Goal: Feedback & Contribution: Submit feedback/report problem

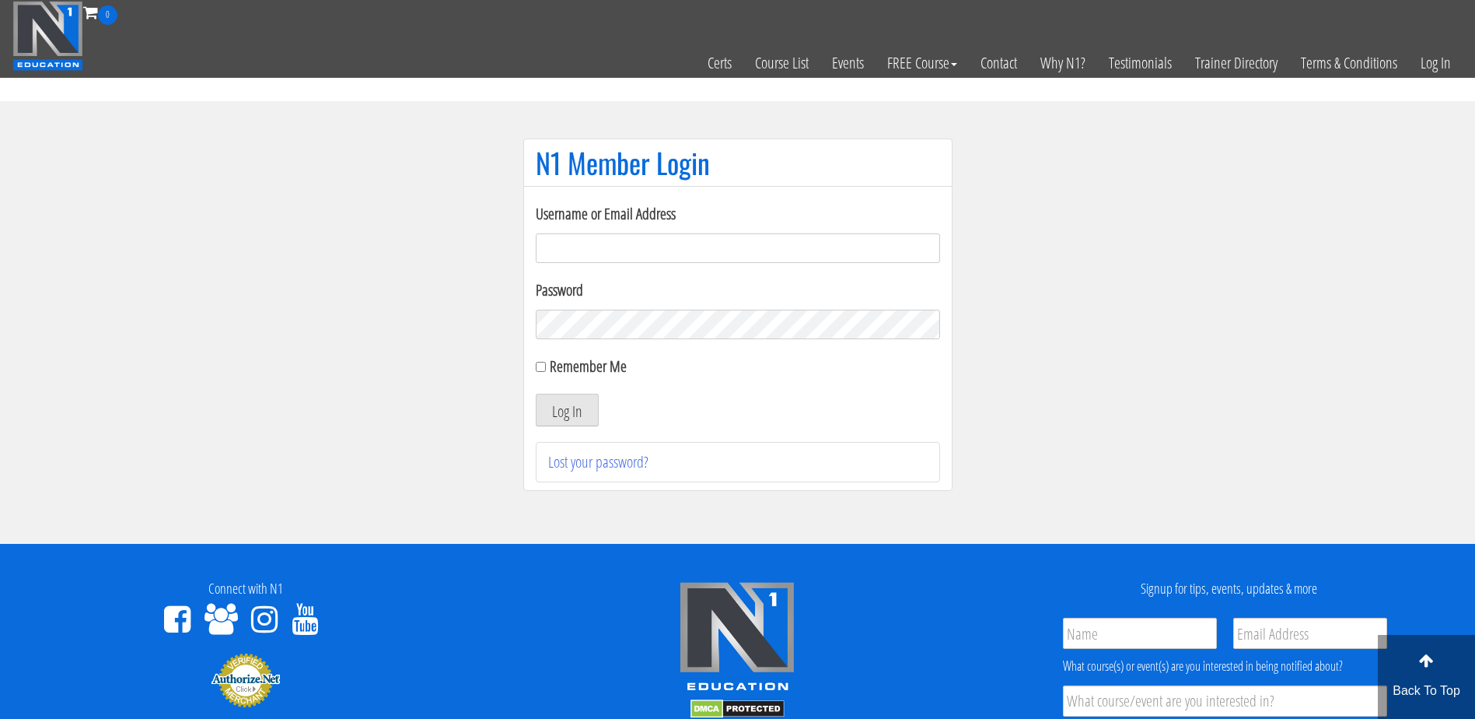
click at [597, 247] on input "Username or Email Address" at bounding box center [738, 248] width 404 height 30
type input "[PERSON_NAME][EMAIL_ADDRESS][PERSON_NAME][DOMAIN_NAME]"
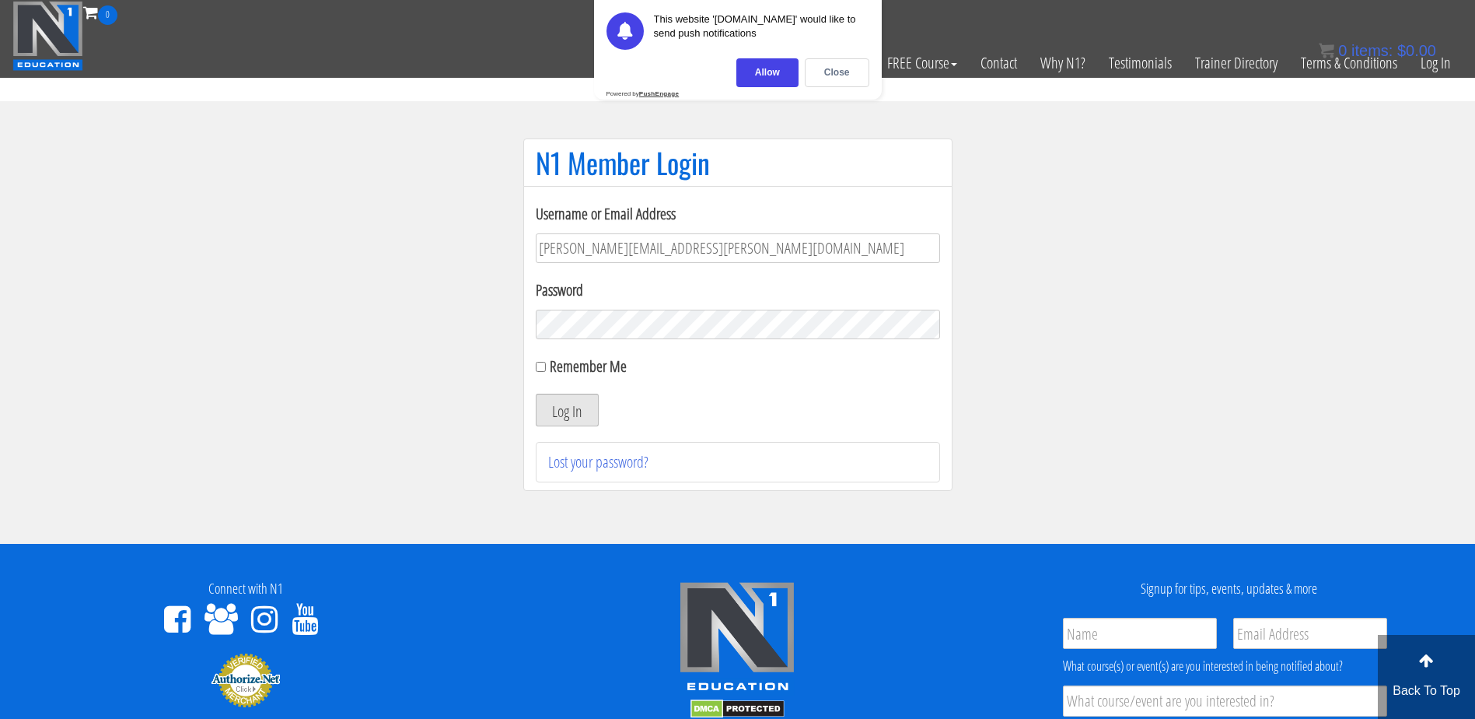
click at [567, 416] on button "Log In" at bounding box center [567, 410] width 63 height 33
click at [848, 72] on div "Close" at bounding box center [837, 72] width 65 height 29
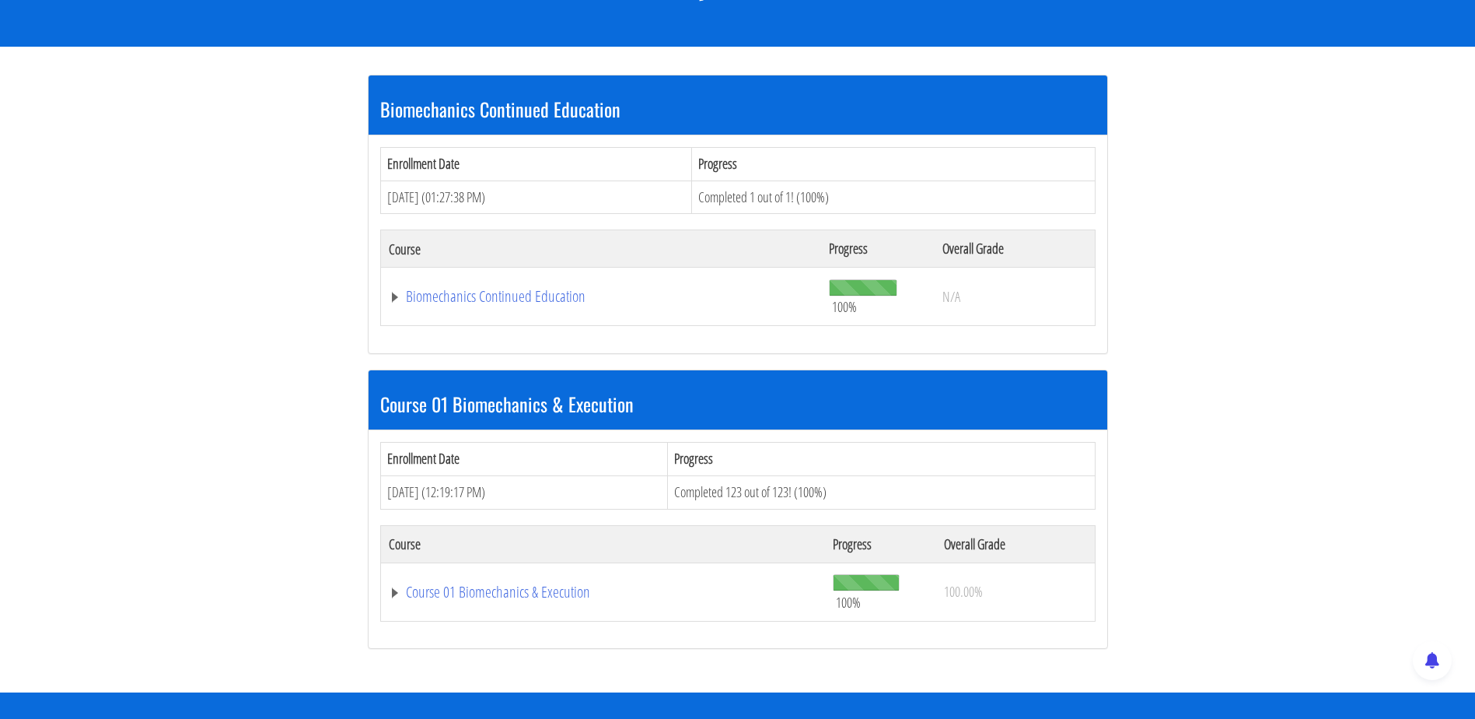
scroll to position [255, 0]
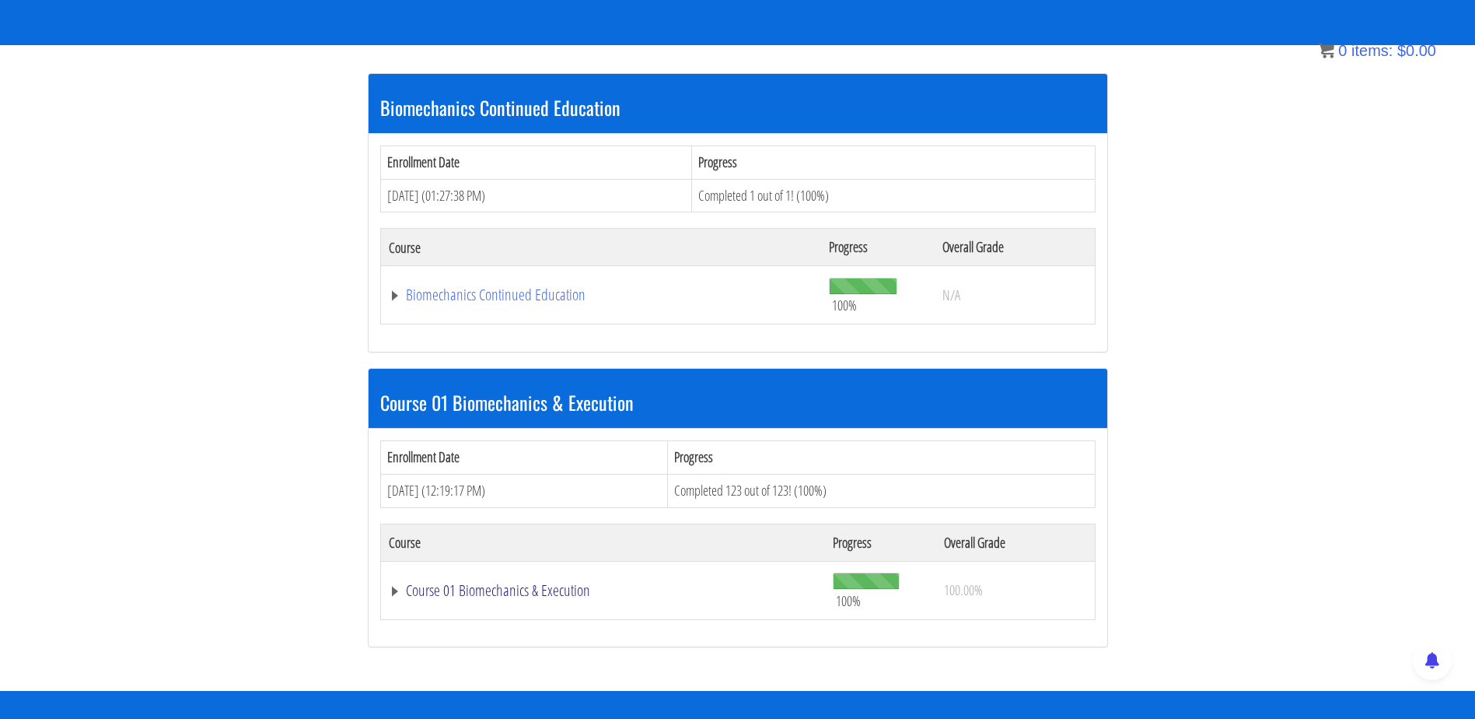
click at [401, 587] on link "Course 01 Biomechanics & Execution" at bounding box center [603, 590] width 429 height 16
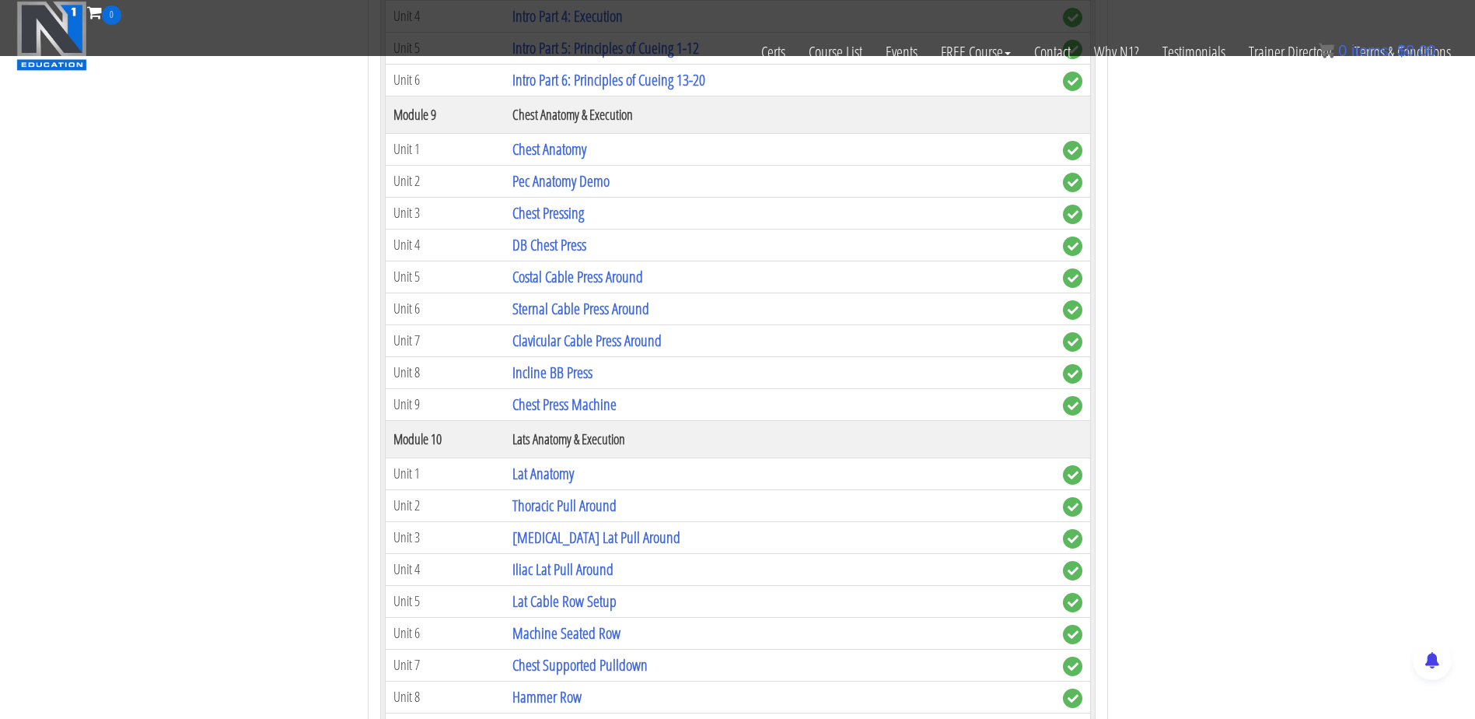
scroll to position [2666, 0]
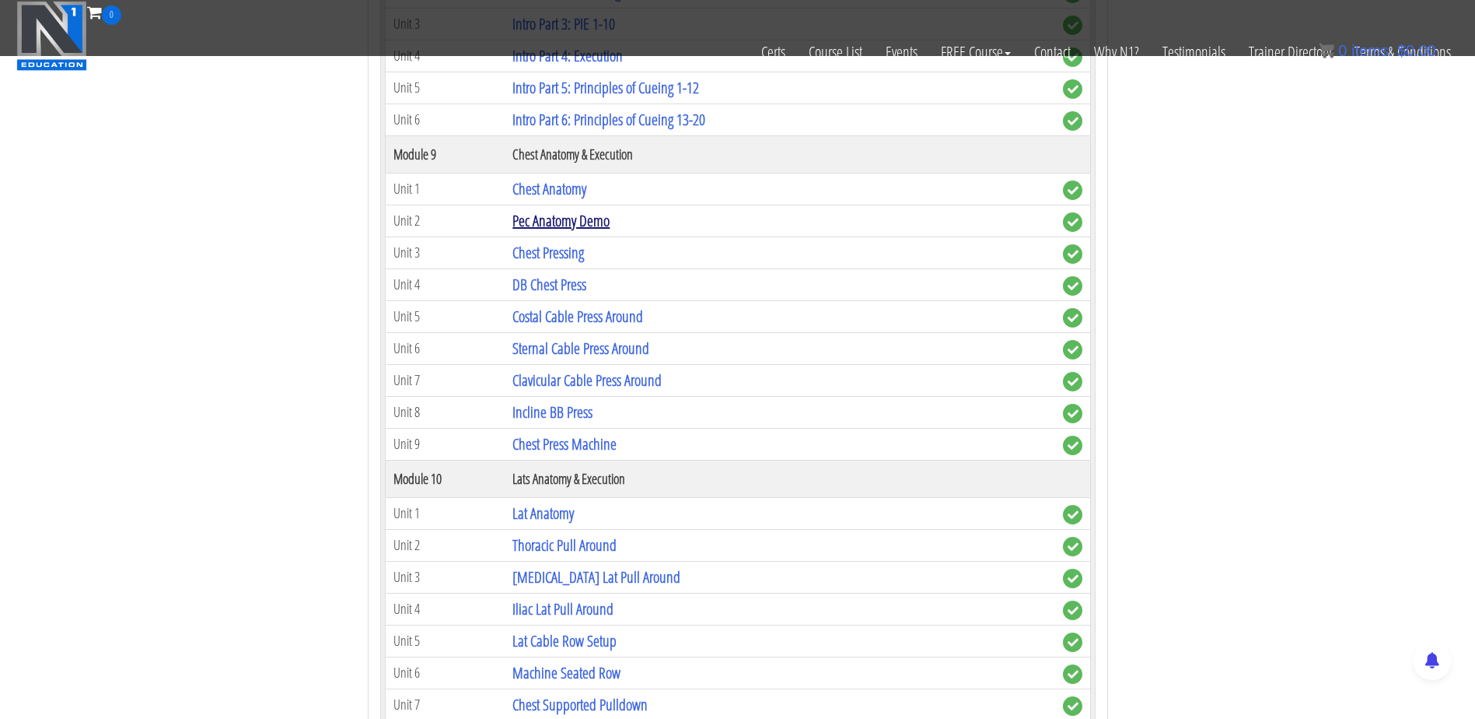
click at [592, 226] on link "Pec Anatomy Demo" at bounding box center [560, 220] width 97 height 21
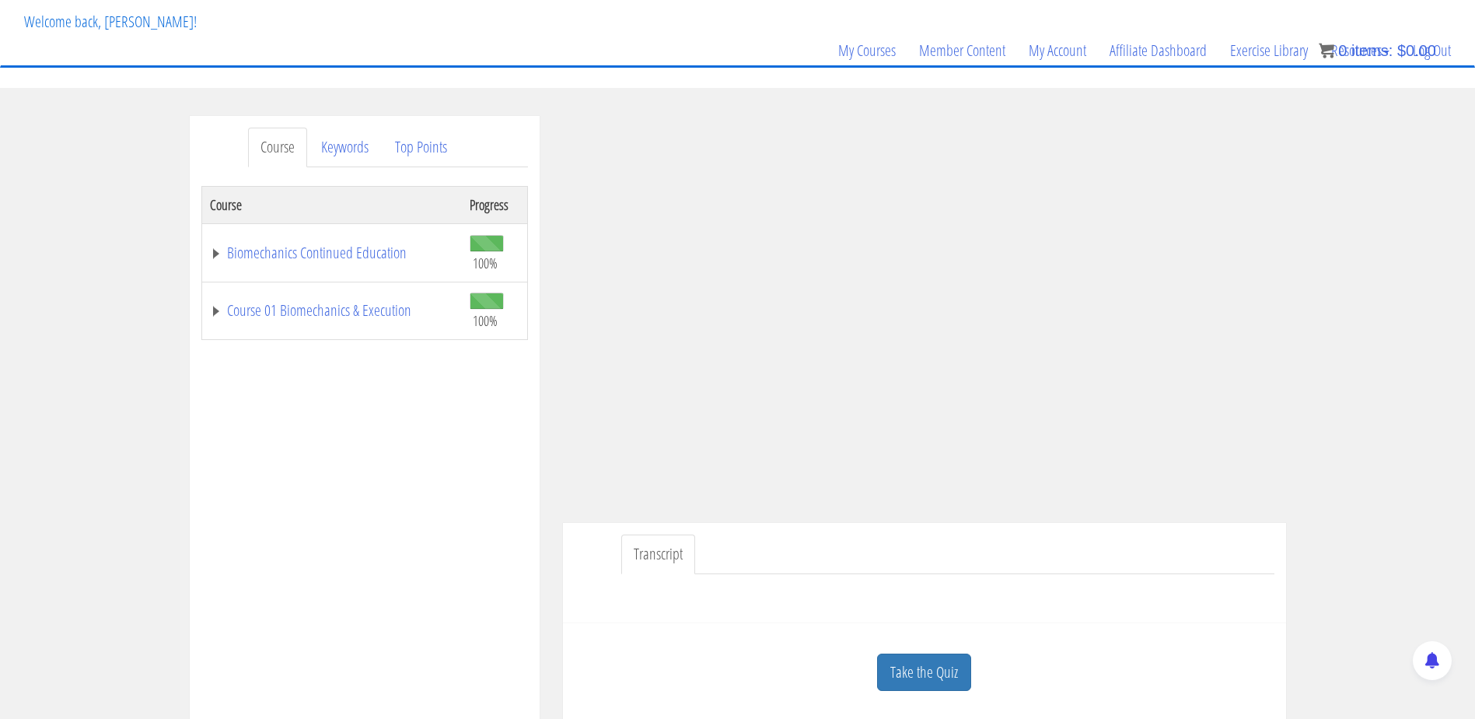
scroll to position [10, 0]
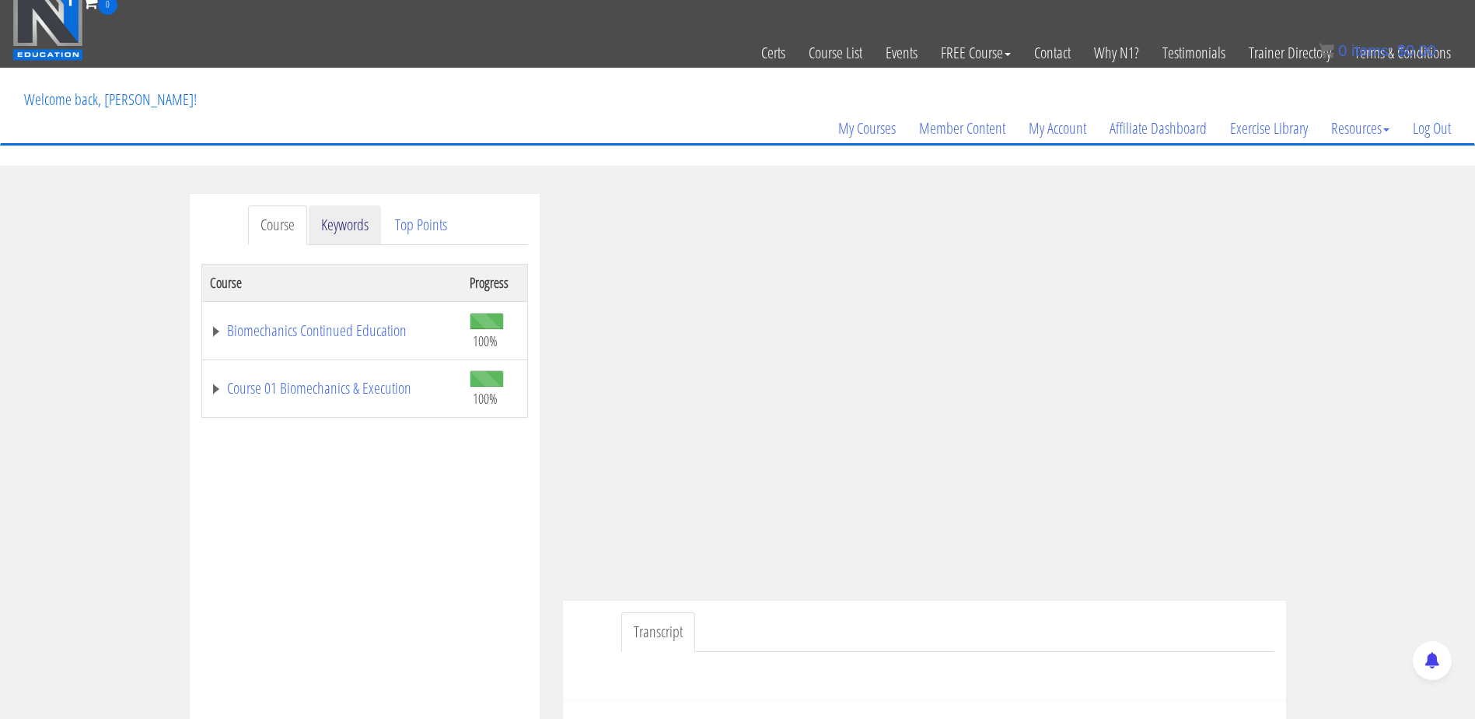
click at [345, 218] on link "Keywords" at bounding box center [345, 225] width 72 height 40
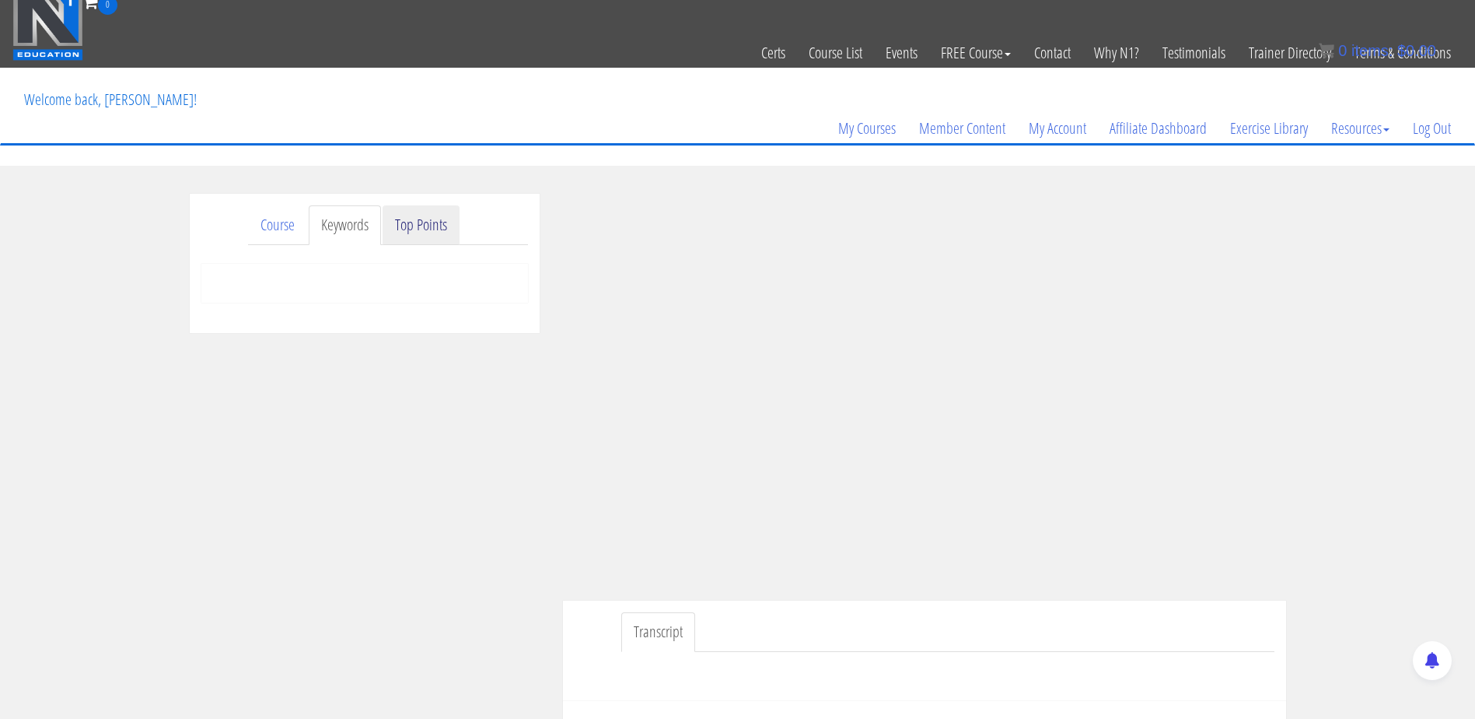
click at [403, 214] on link "Top Points" at bounding box center [421, 225] width 77 height 40
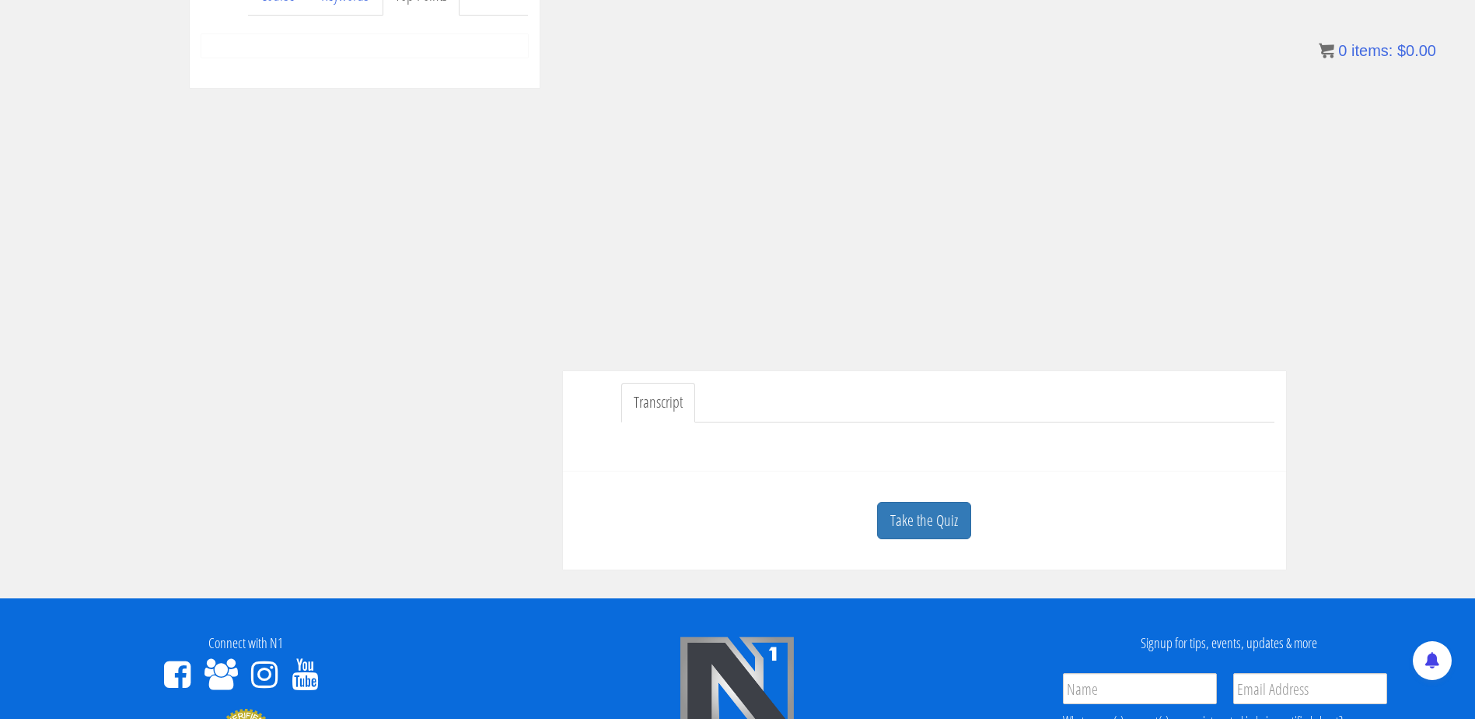
scroll to position [243, 0]
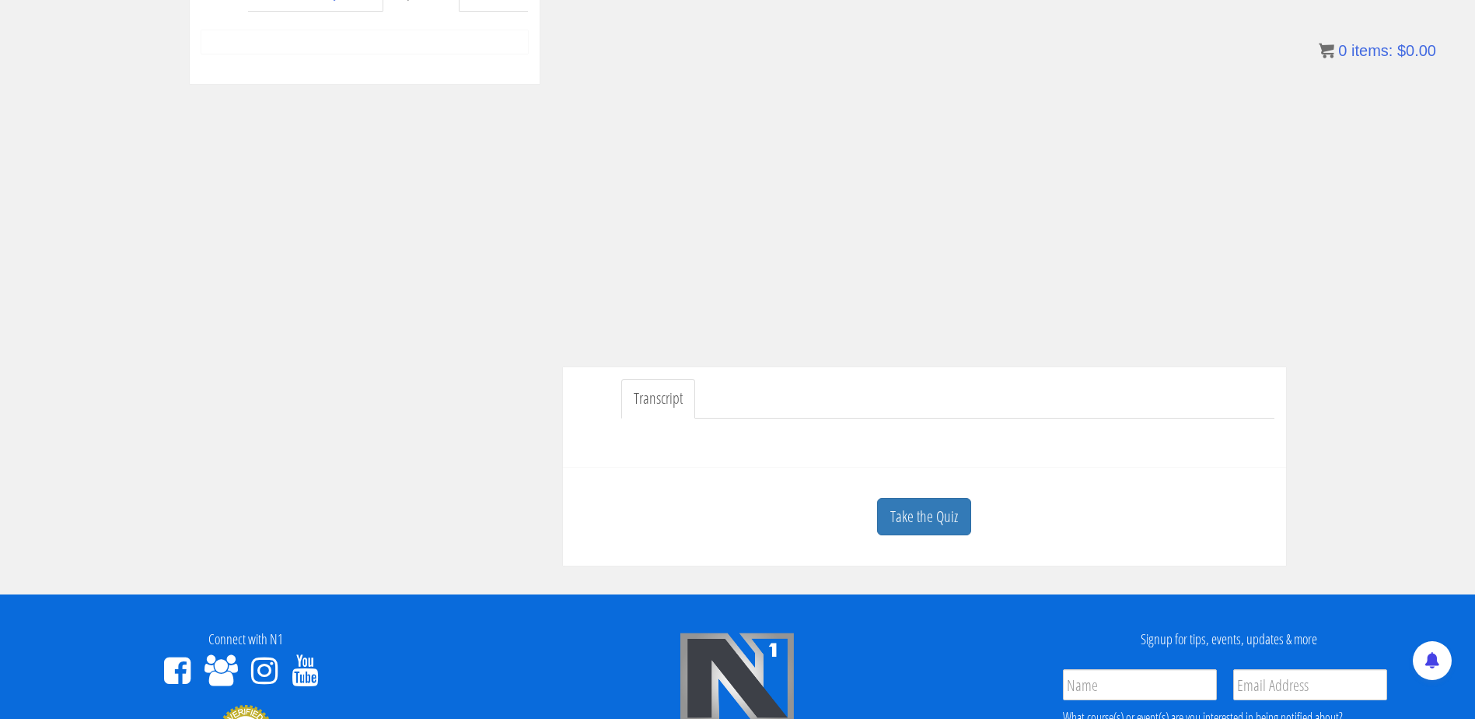
click at [662, 403] on link "Transcript" at bounding box center [658, 399] width 74 height 40
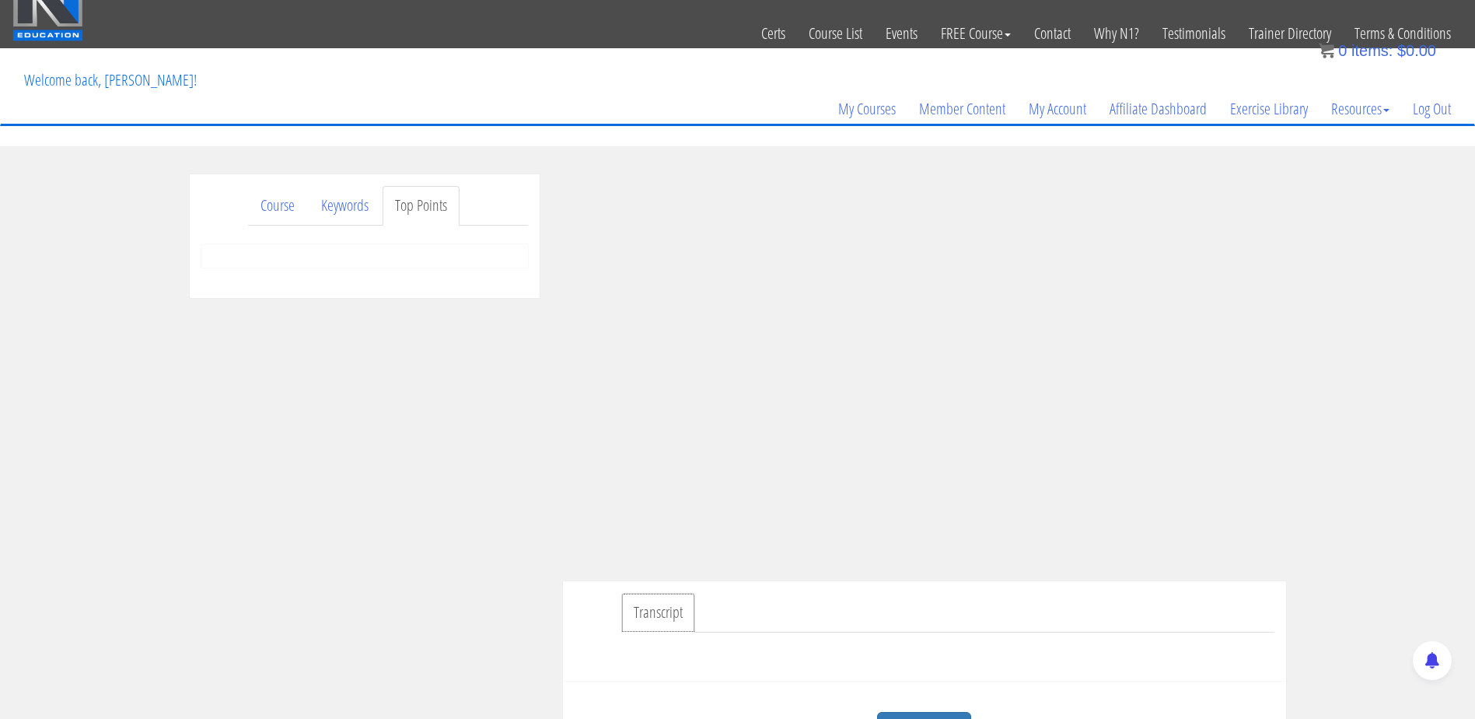
scroll to position [0, 0]
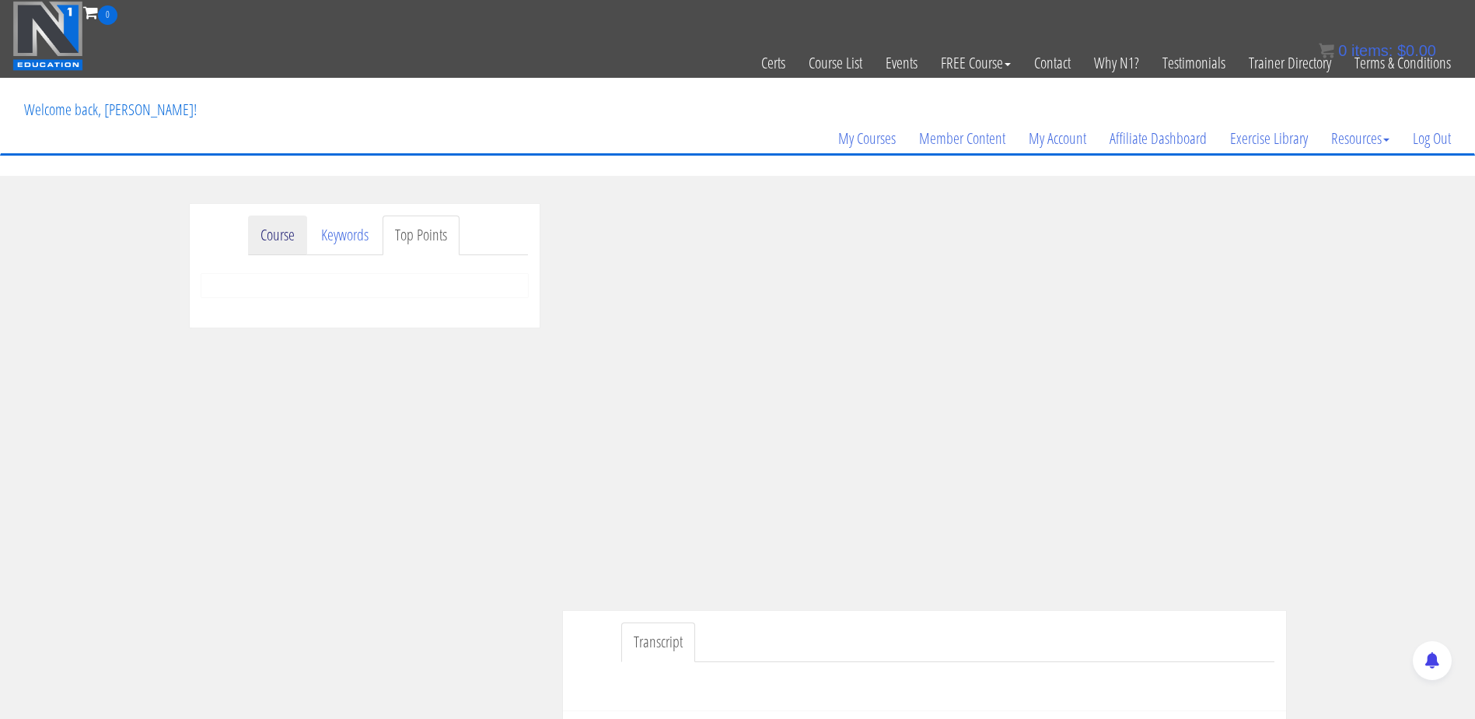
click at [273, 221] on link "Course" at bounding box center [277, 235] width 59 height 40
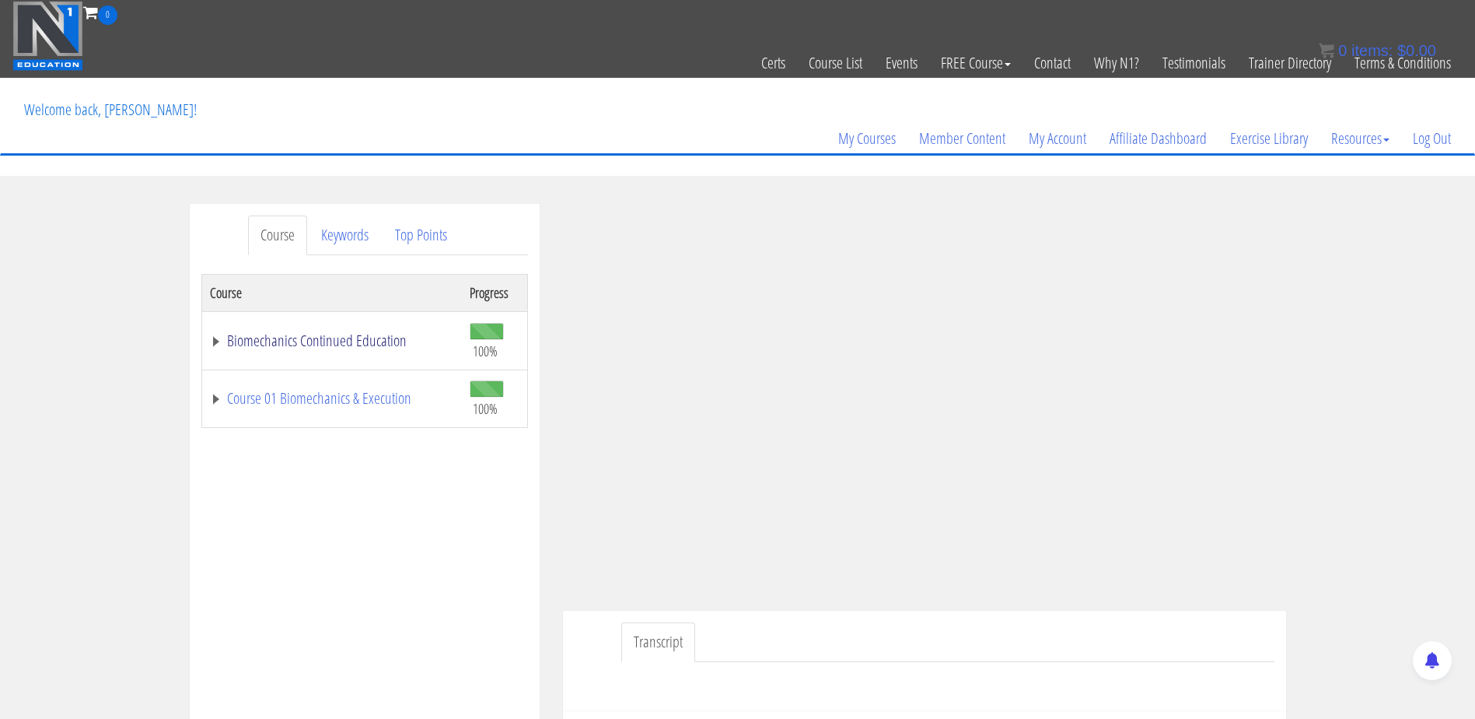
click at [226, 338] on link "Biomechanics Continued Education" at bounding box center [332, 341] width 244 height 16
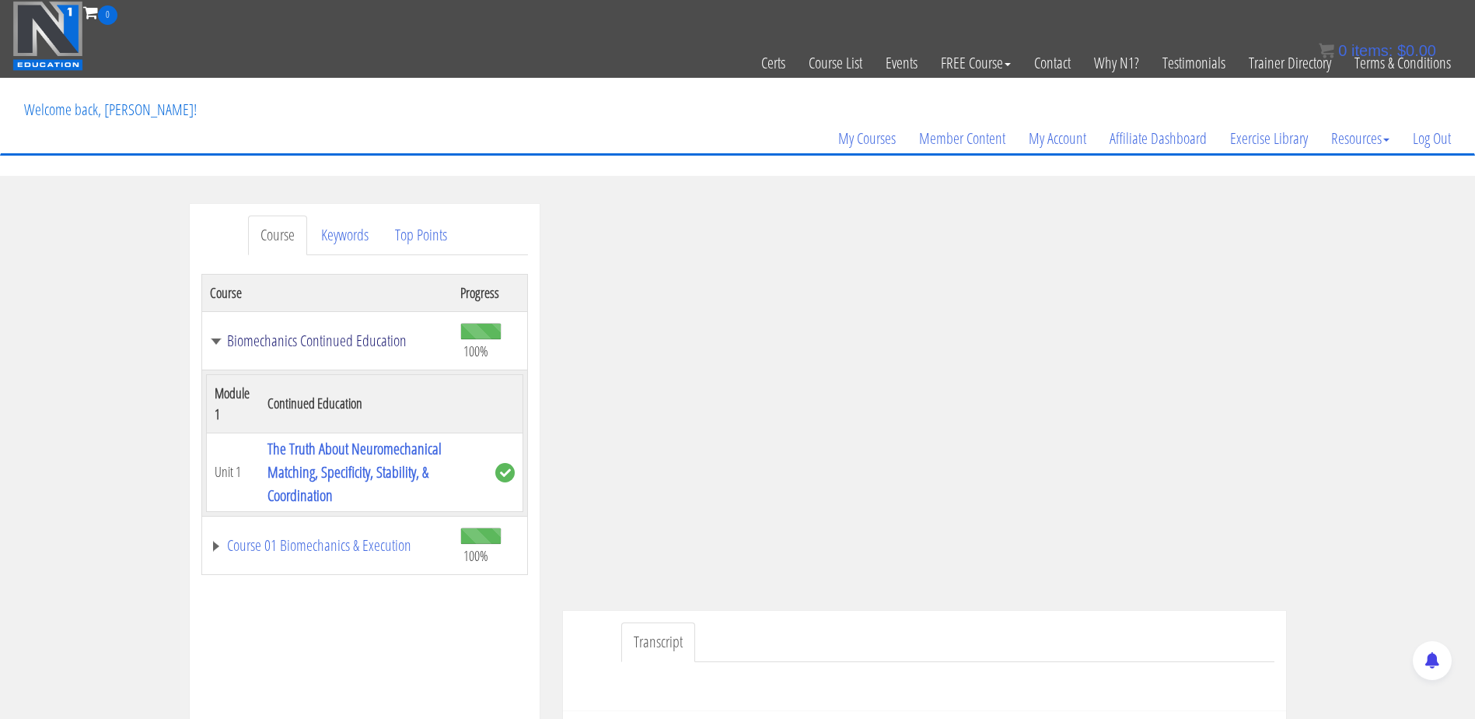
click at [222, 332] on td "Biomechanics Continued Education" at bounding box center [326, 340] width 251 height 58
click at [217, 327] on td "Biomechanics Continued Education" at bounding box center [326, 340] width 251 height 58
click at [218, 345] on link "Biomechanics Continued Education" at bounding box center [328, 341] width 236 height 16
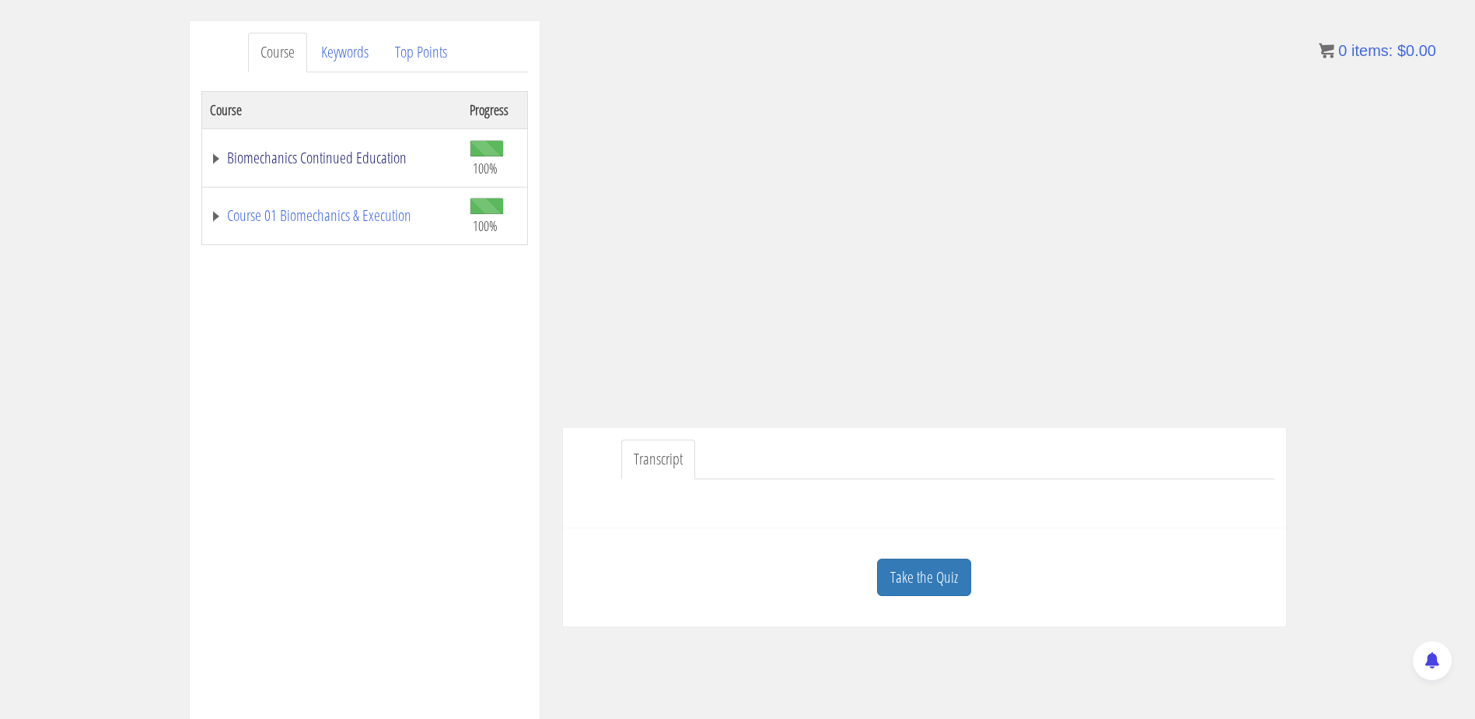
scroll to position [156, 0]
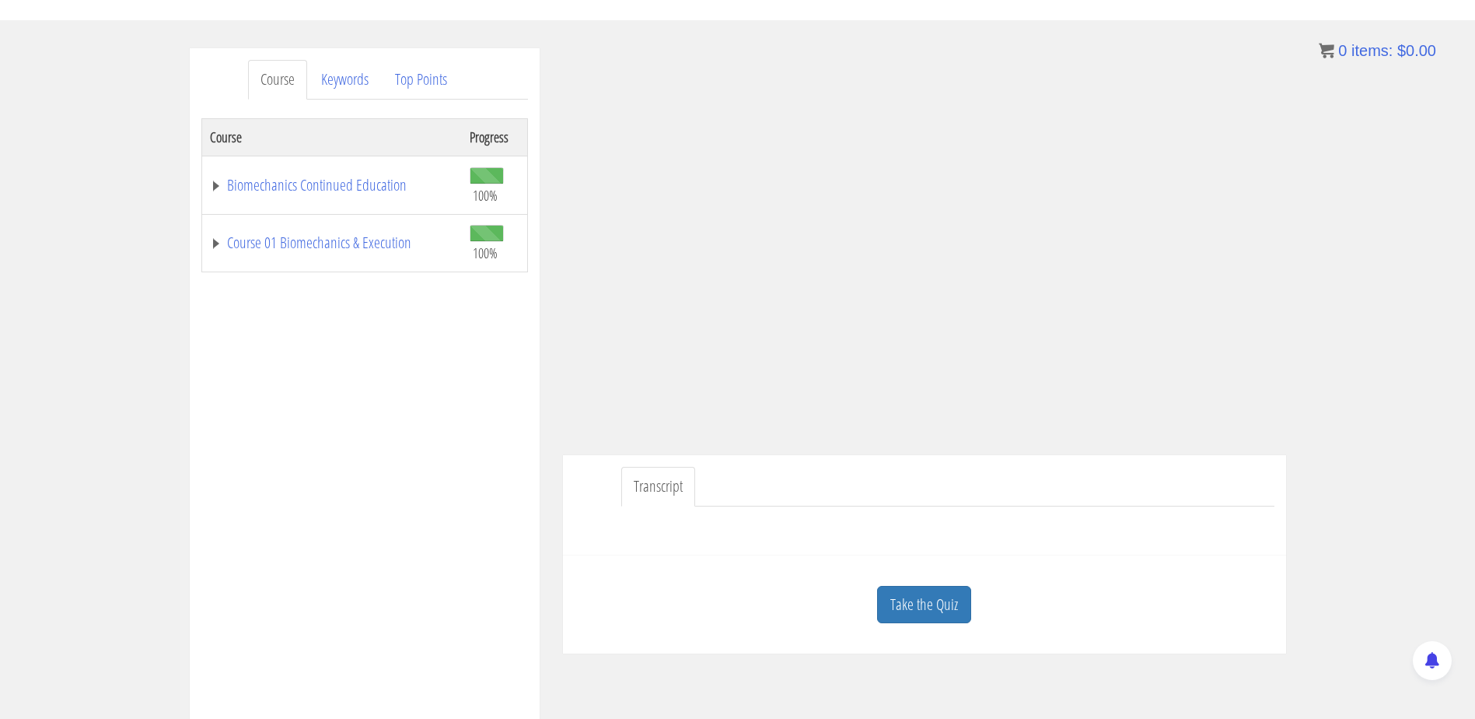
click at [231, 274] on div "Course Progress Biomechanics Continued Education 100% Module 1 Continued Educat…" at bounding box center [364, 507] width 327 height 778
click at [221, 246] on link "Course 01 Biomechanics & Execution" at bounding box center [332, 243] width 244 height 16
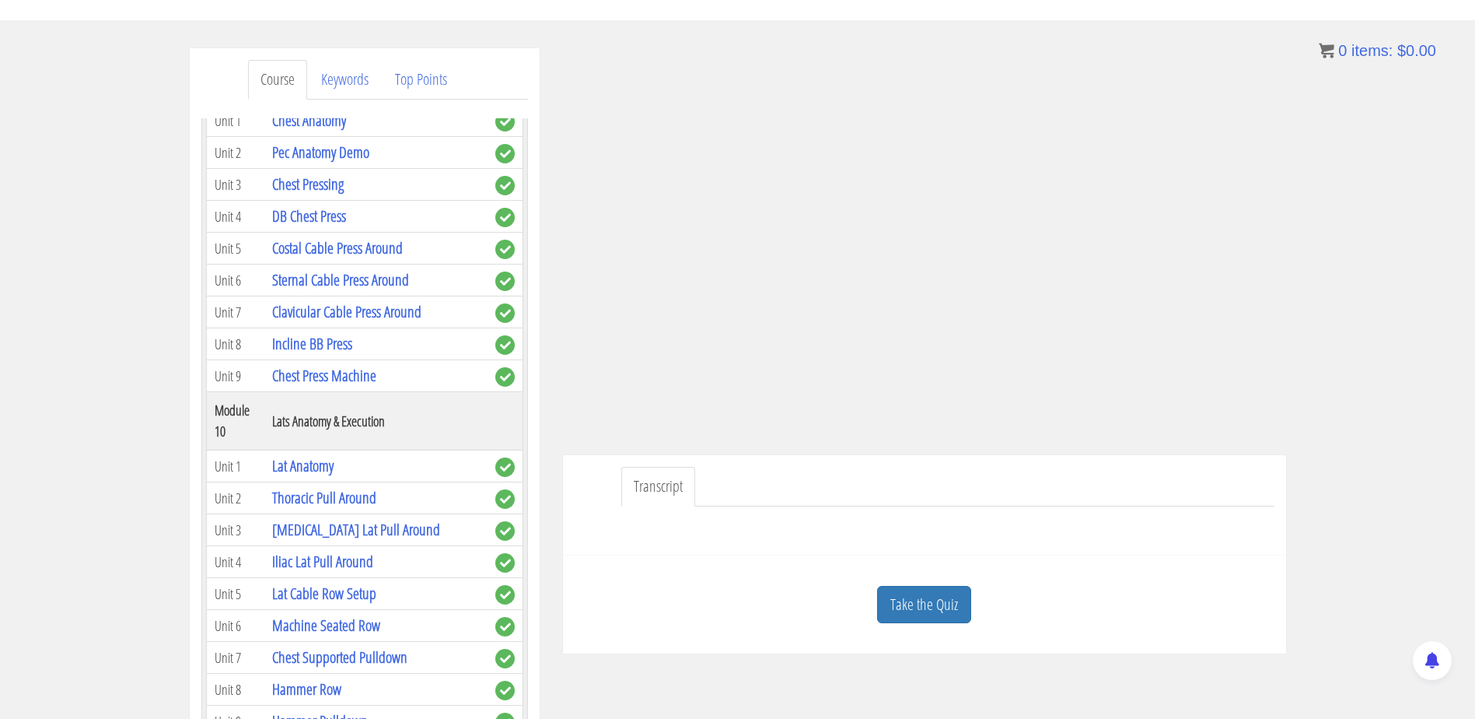
scroll to position [2800, 0]
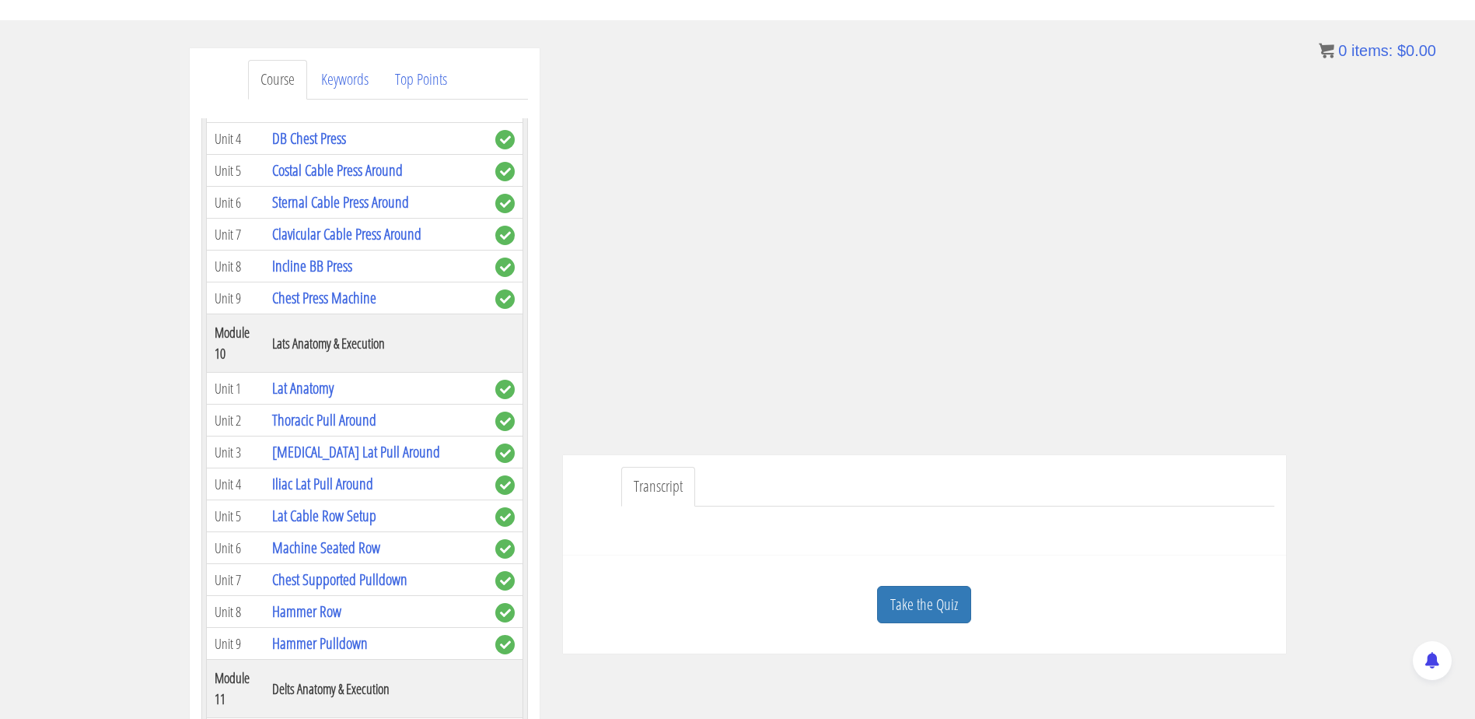
click at [288, 53] on link "Chest Anatomy" at bounding box center [309, 42] width 74 height 21
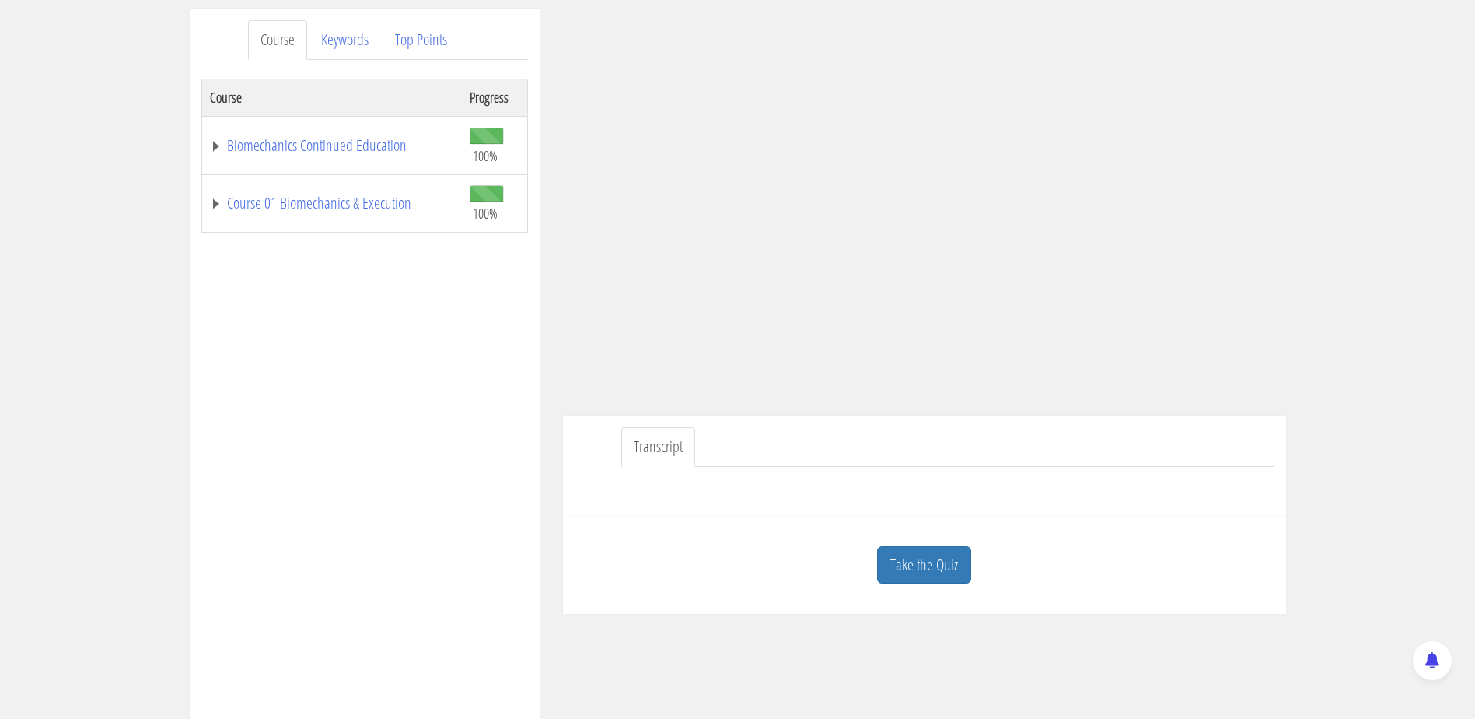
scroll to position [233, 0]
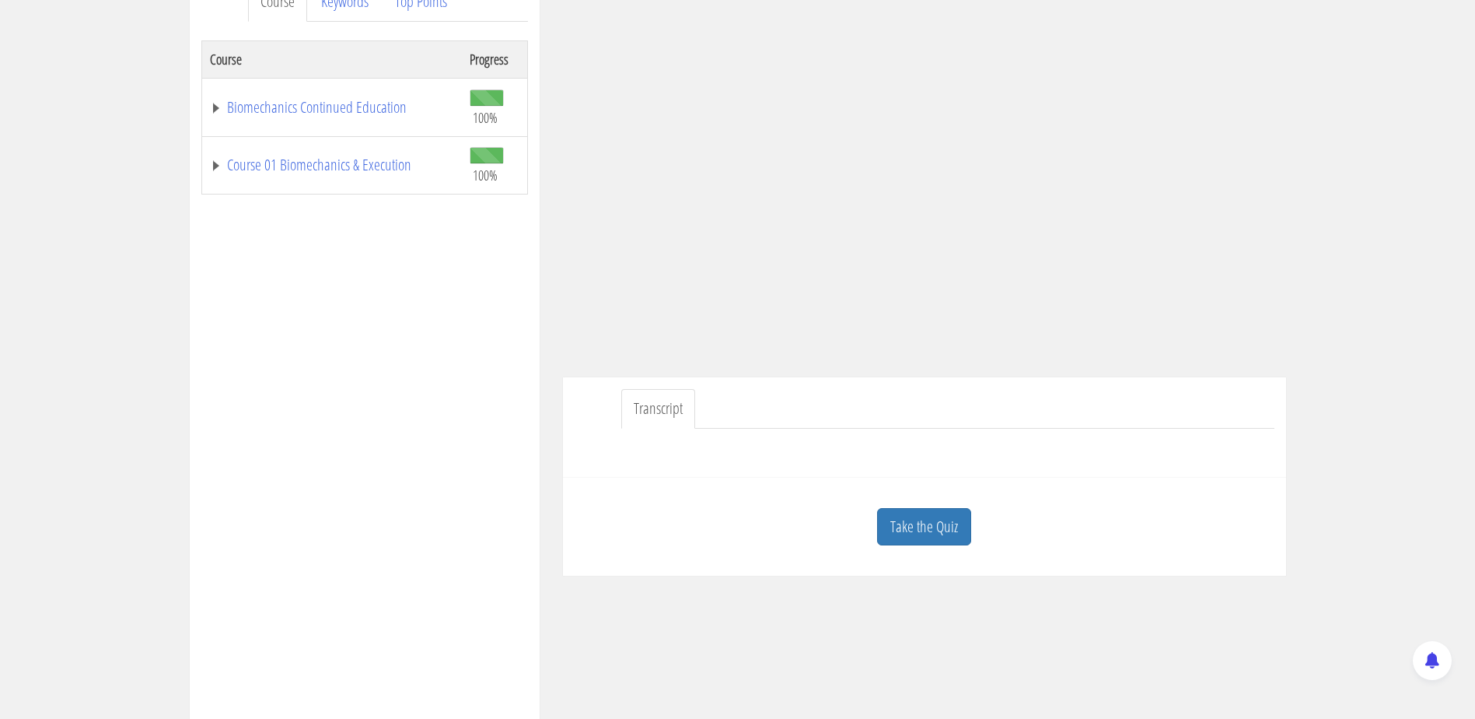
click at [666, 403] on link "Transcript" at bounding box center [658, 409] width 74 height 40
click at [925, 506] on div "Take the Quiz" at bounding box center [925, 526] width 700 height 75
click at [923, 514] on link "Take the Quiz" at bounding box center [924, 527] width 94 height 38
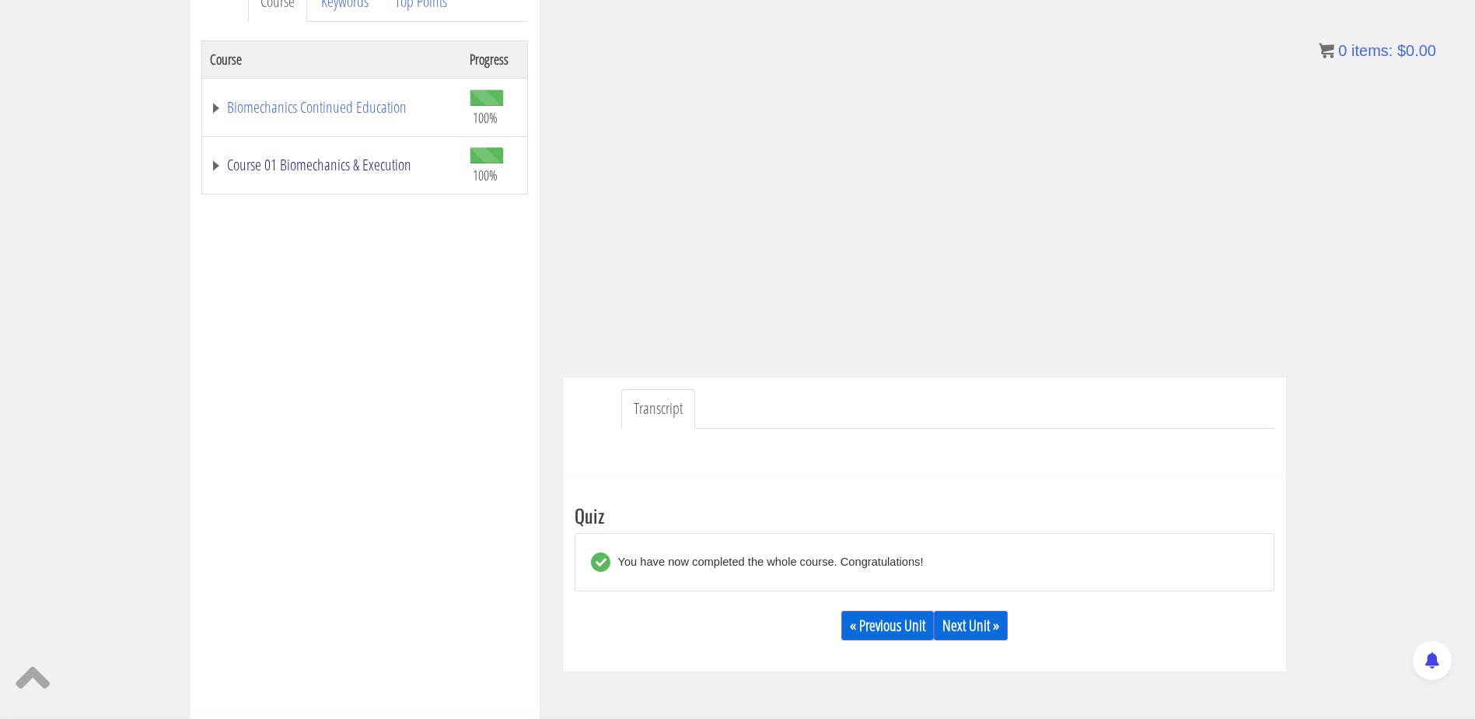
click at [237, 169] on link "Course 01 Biomechanics & Execution" at bounding box center [332, 165] width 244 height 16
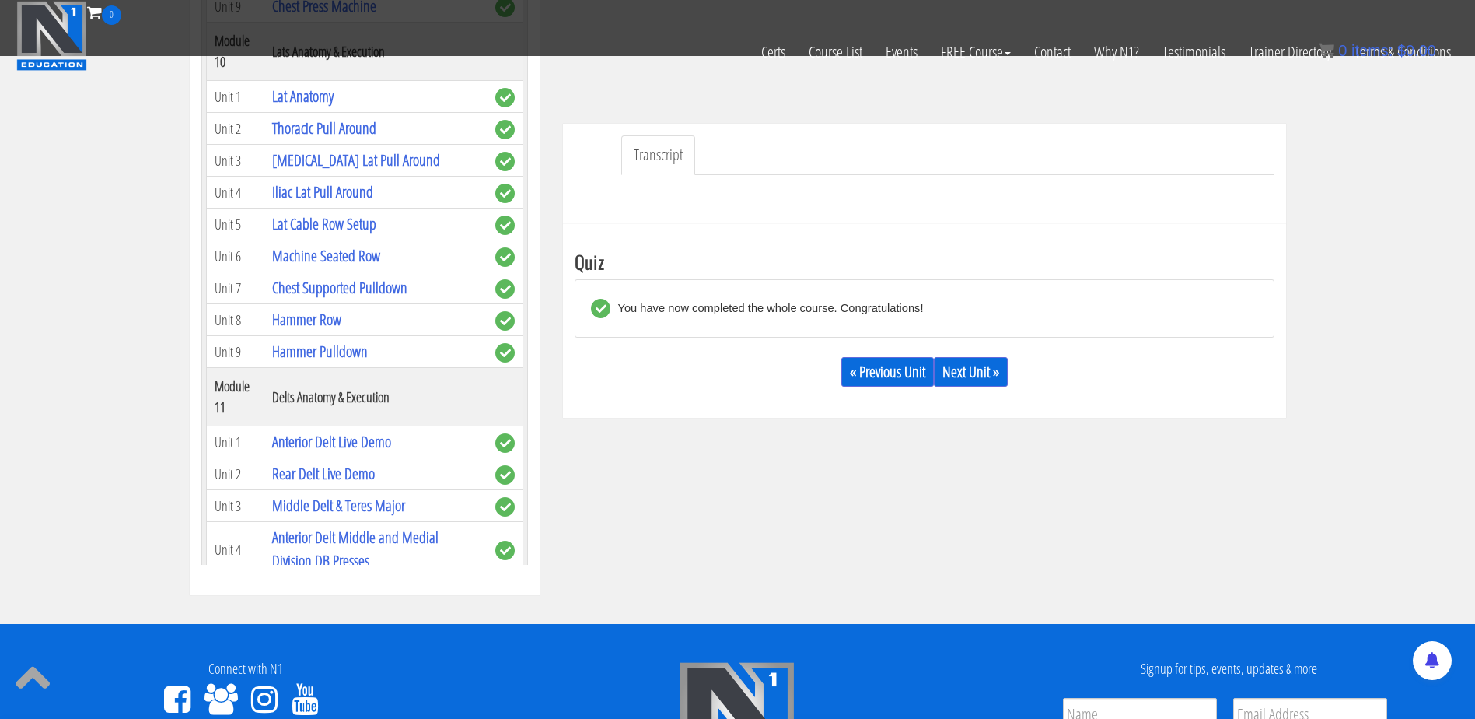
scroll to position [2566, 0]
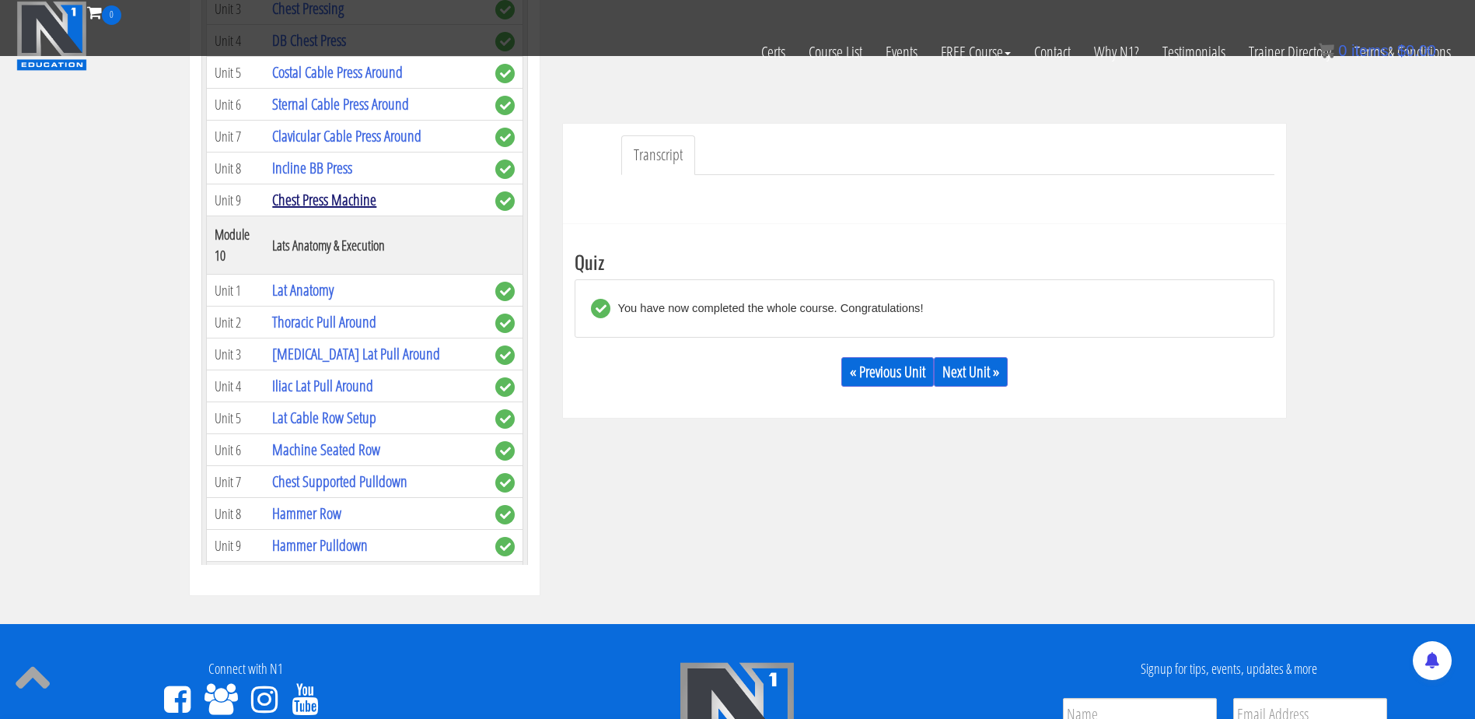
click at [352, 210] on link "Chest Press Machine" at bounding box center [324, 199] width 104 height 21
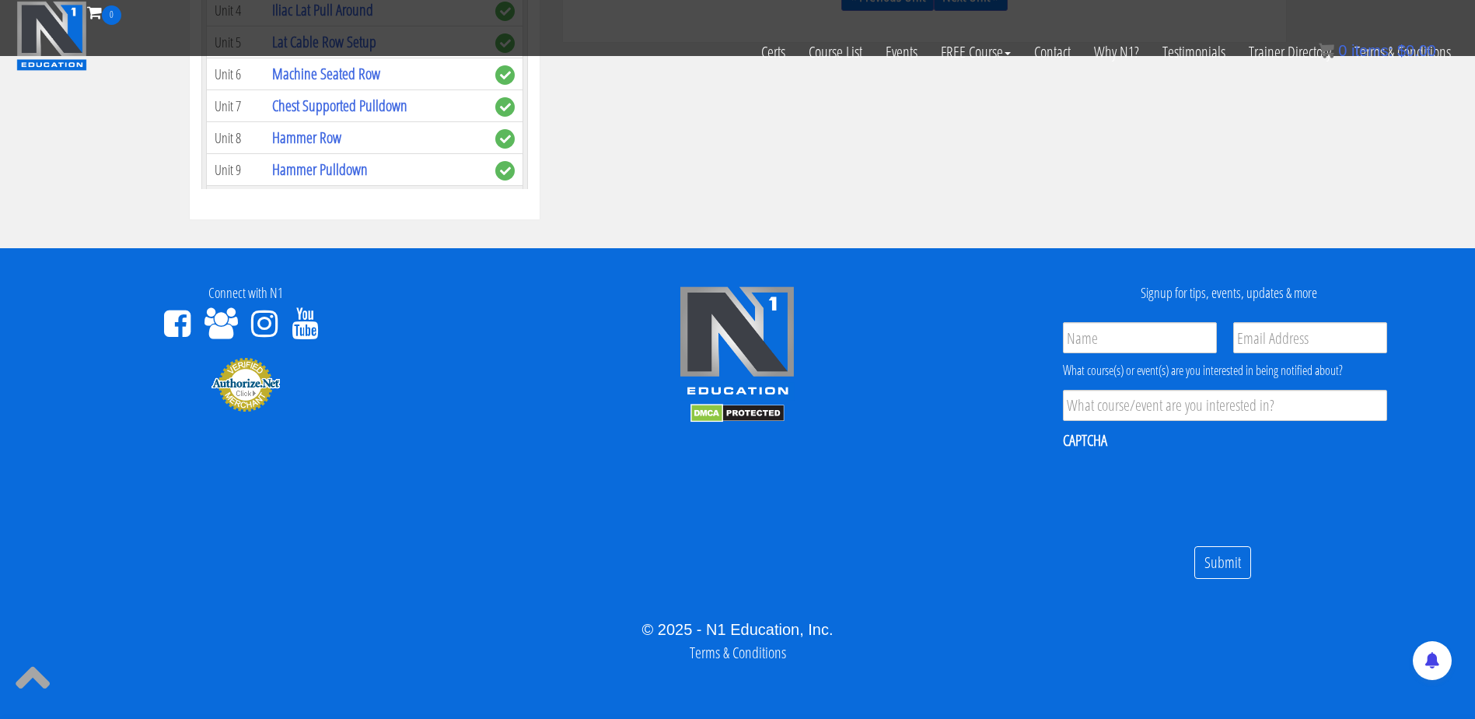
scroll to position [766, 0]
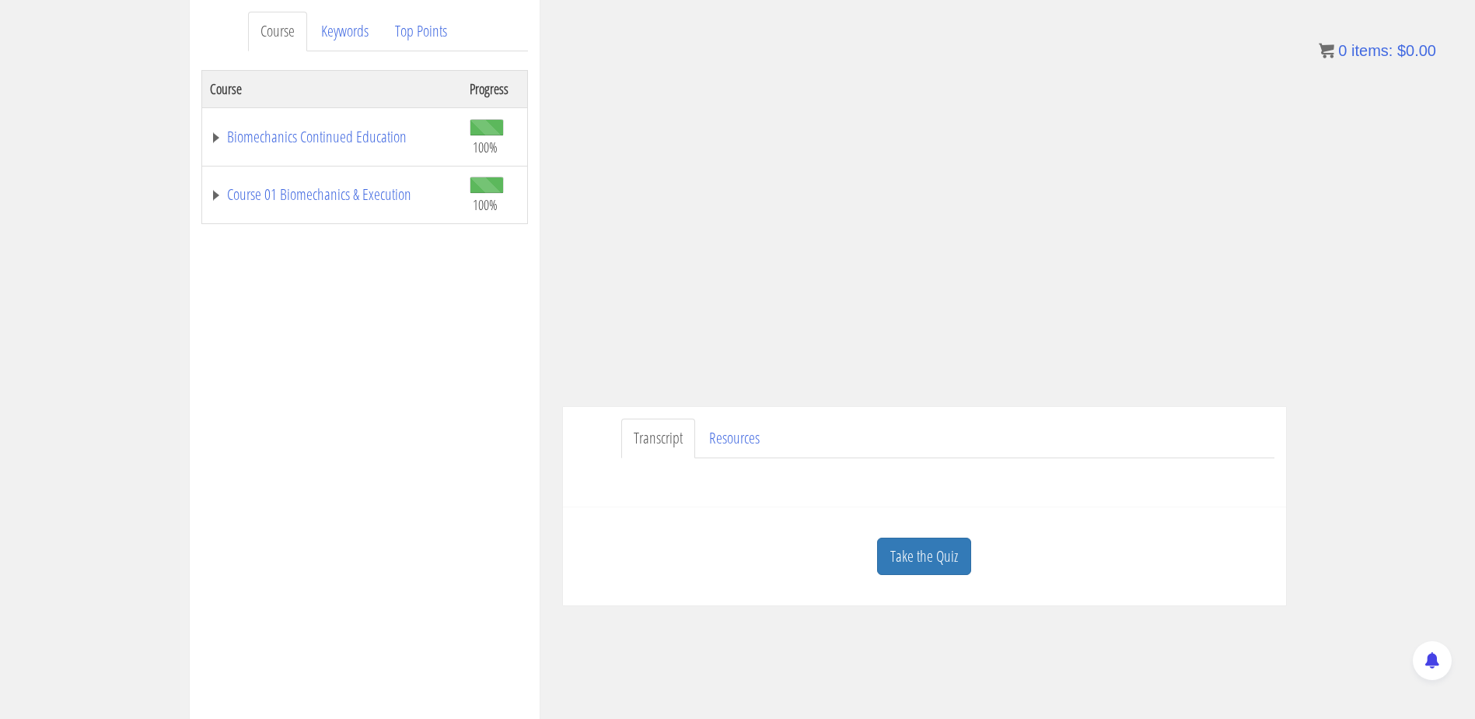
scroll to position [177, 0]
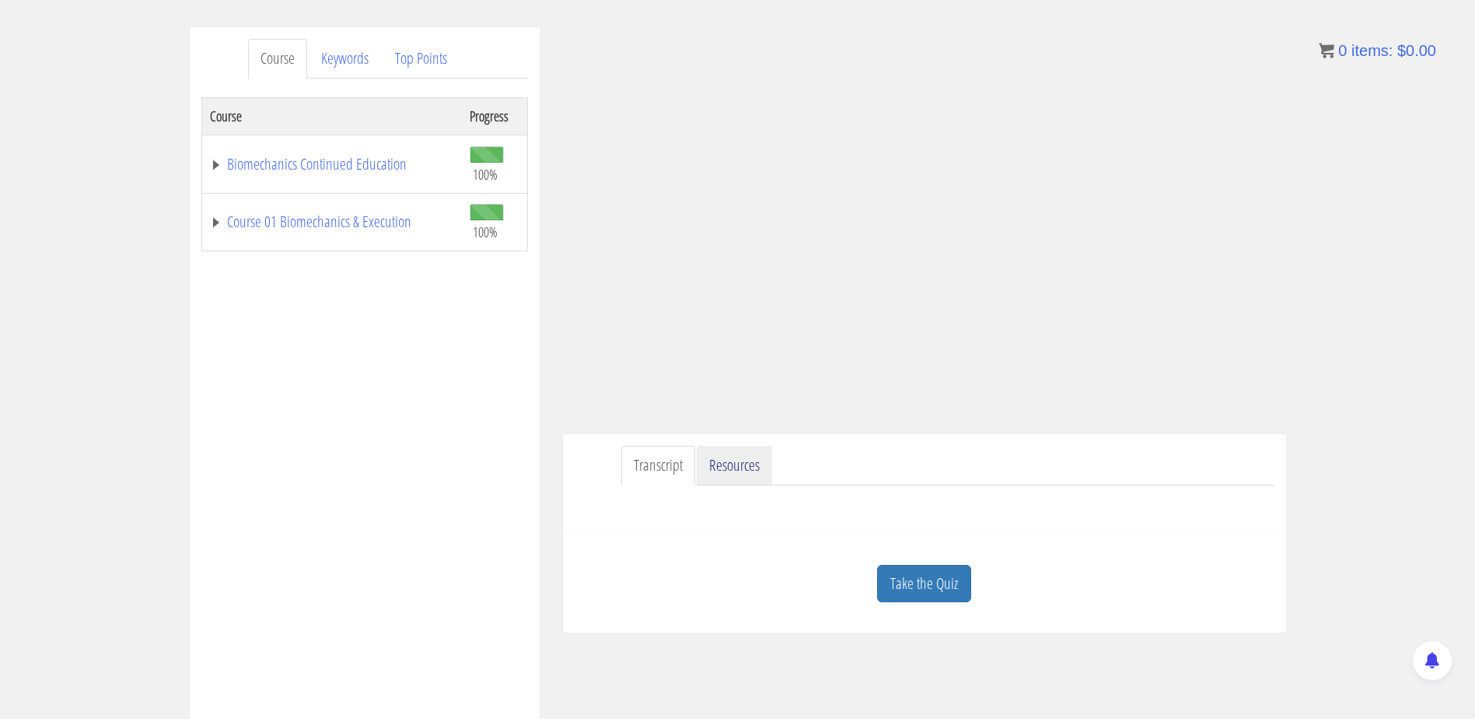
click at [726, 481] on link "Resources" at bounding box center [734, 466] width 75 height 40
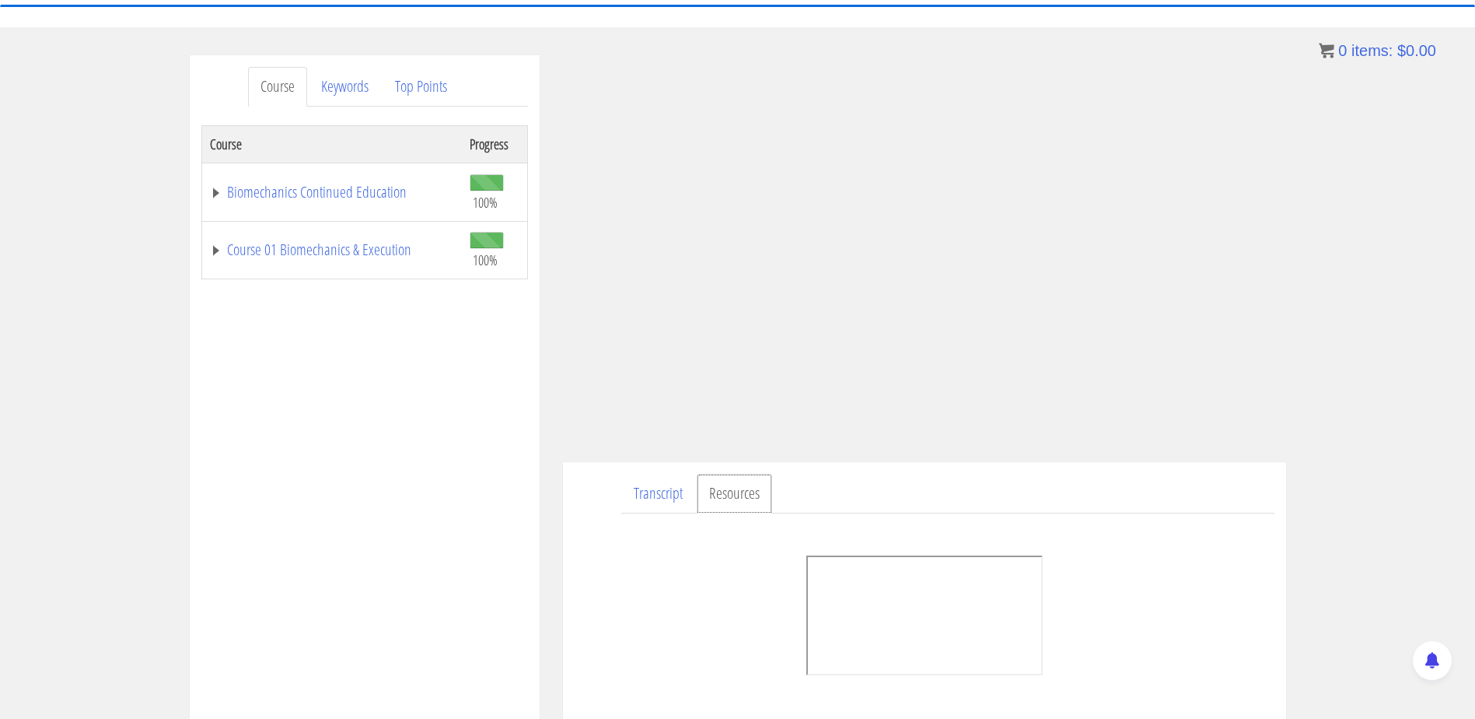
scroll to position [121, 0]
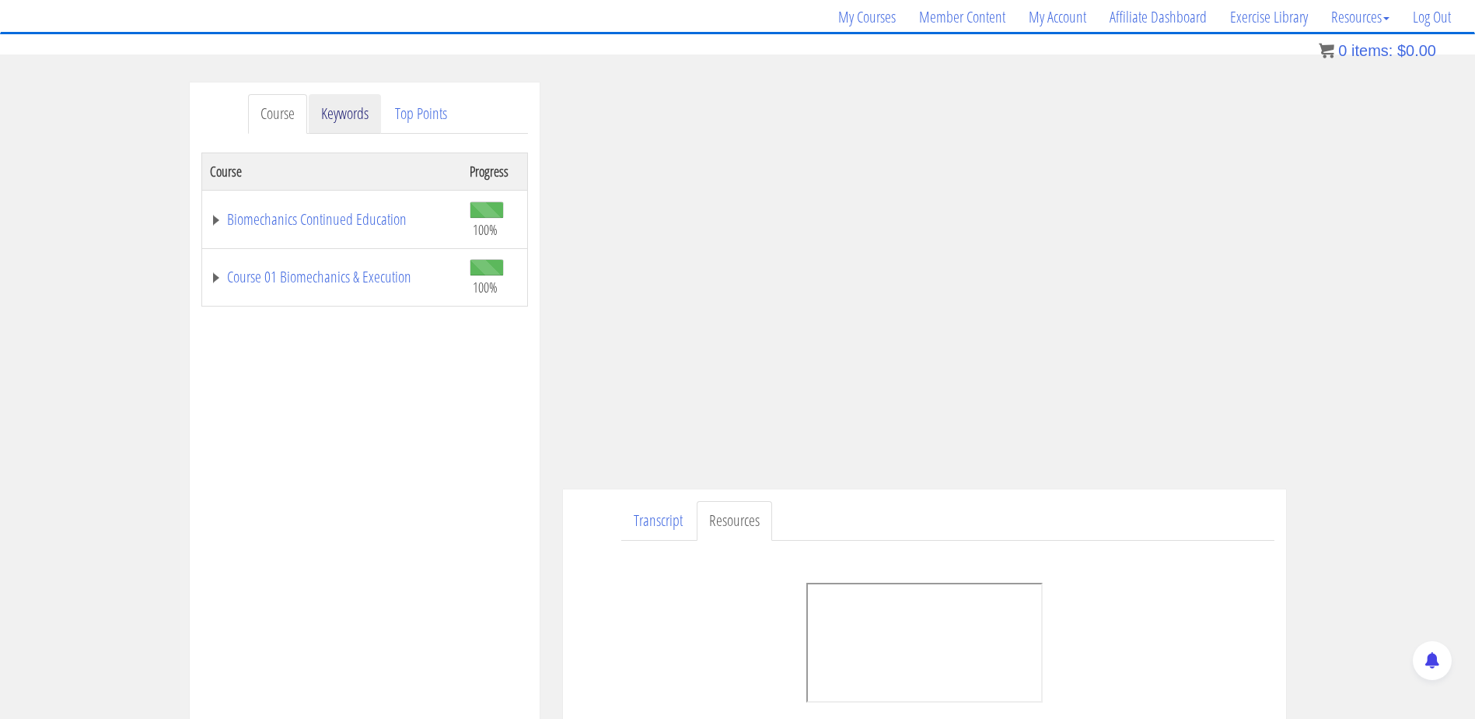
click at [359, 118] on link "Keywords" at bounding box center [345, 114] width 72 height 40
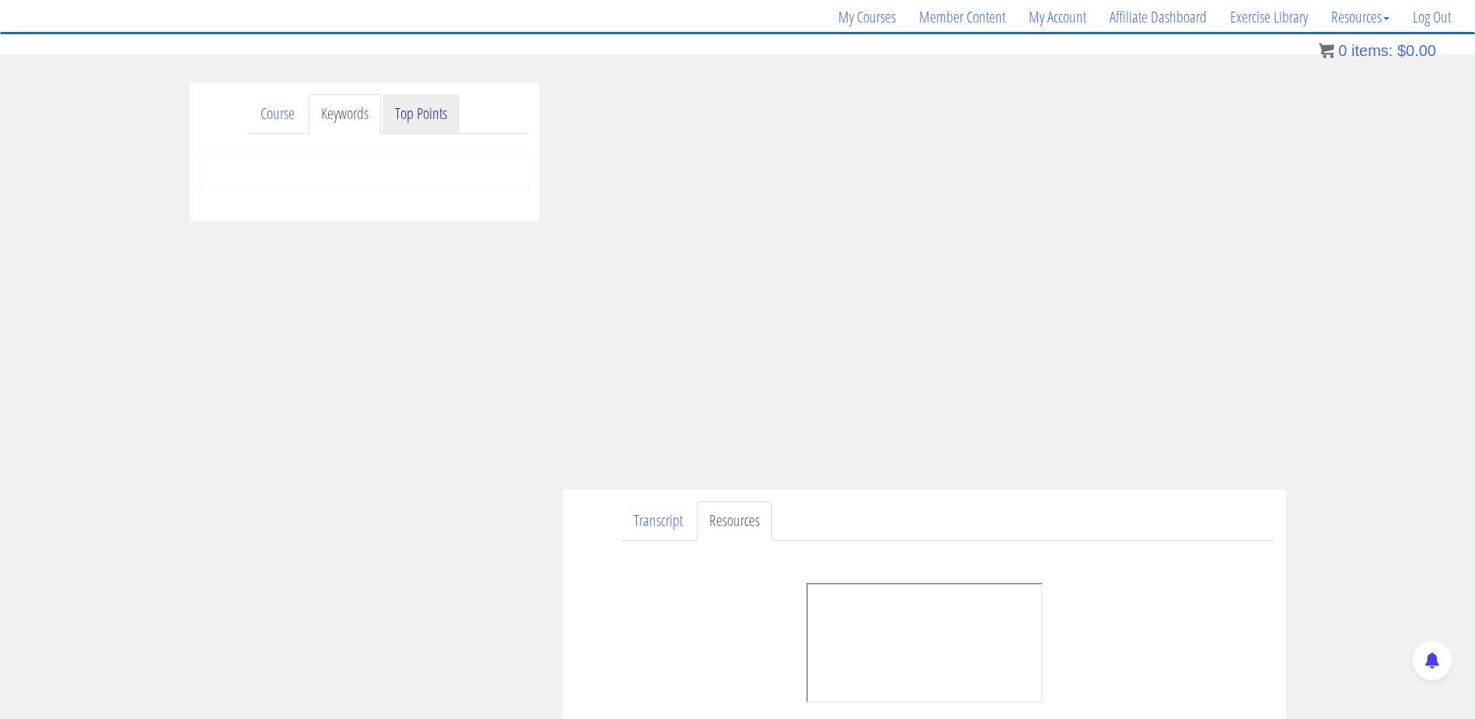
click at [410, 107] on link "Top Points" at bounding box center [421, 114] width 77 height 40
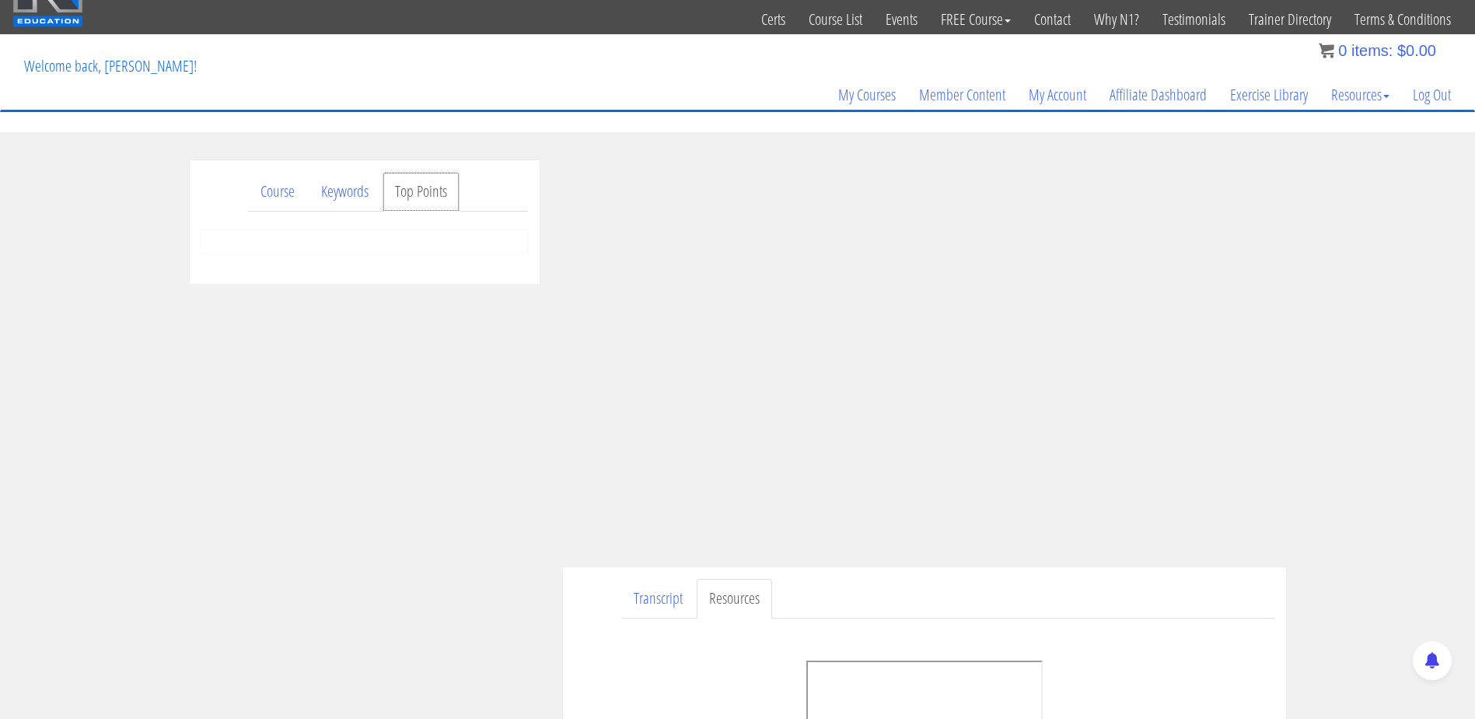
scroll to position [0, 0]
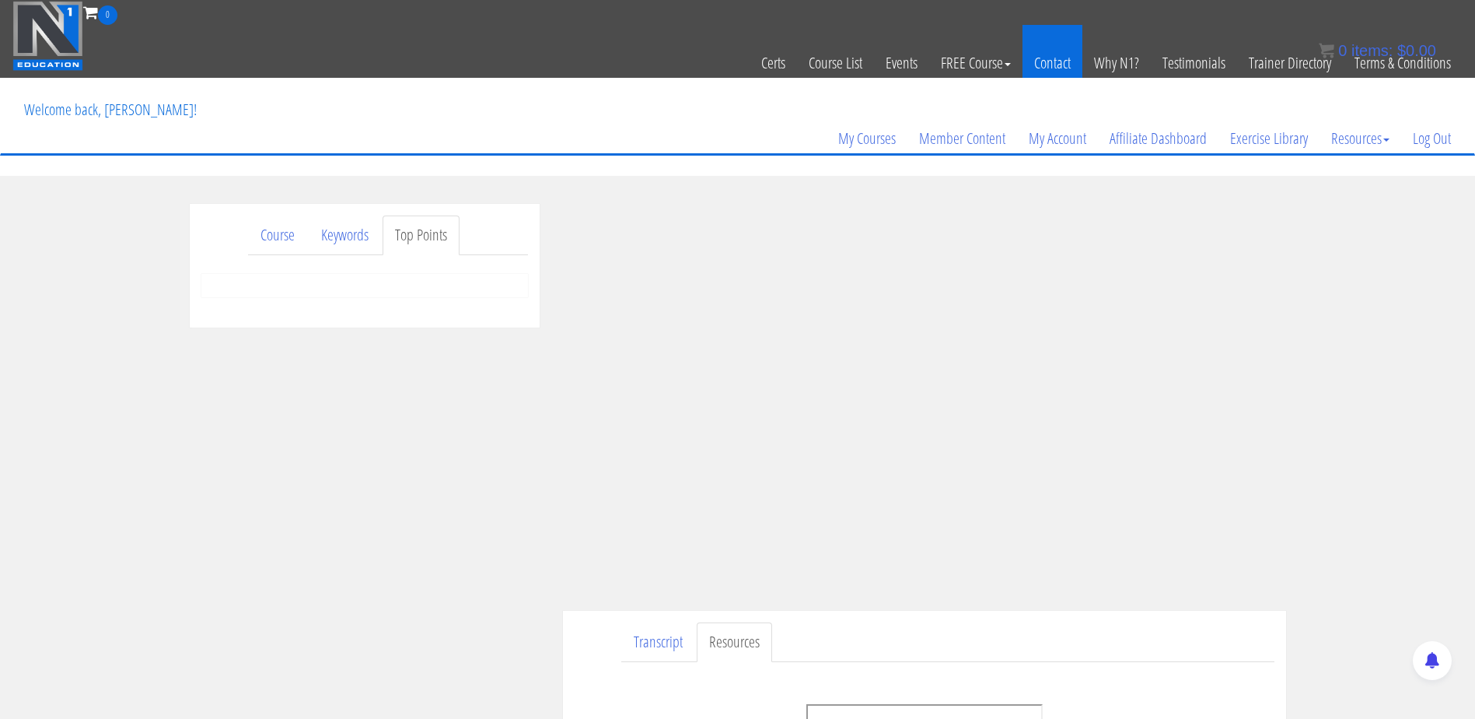
click at [1047, 50] on link "Contact" at bounding box center [1053, 63] width 60 height 76
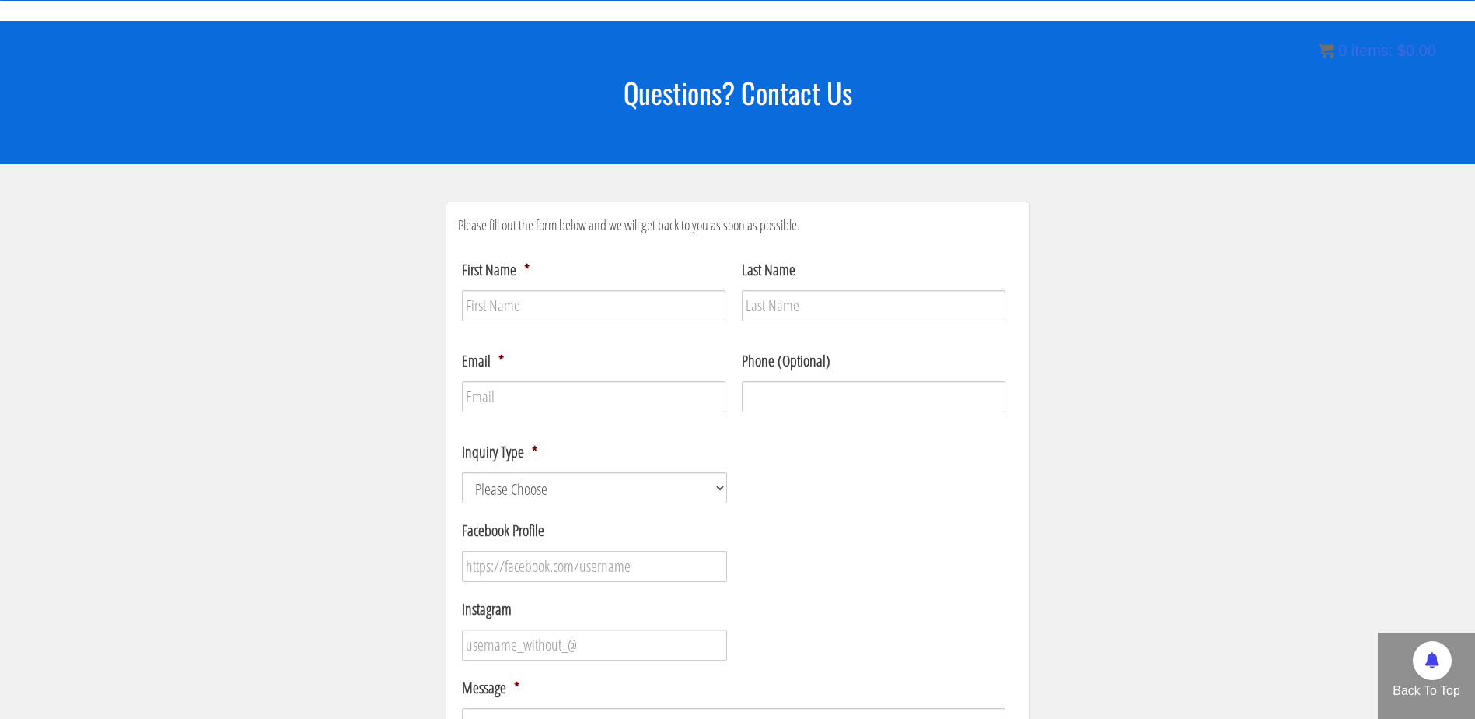
scroll to position [165, 0]
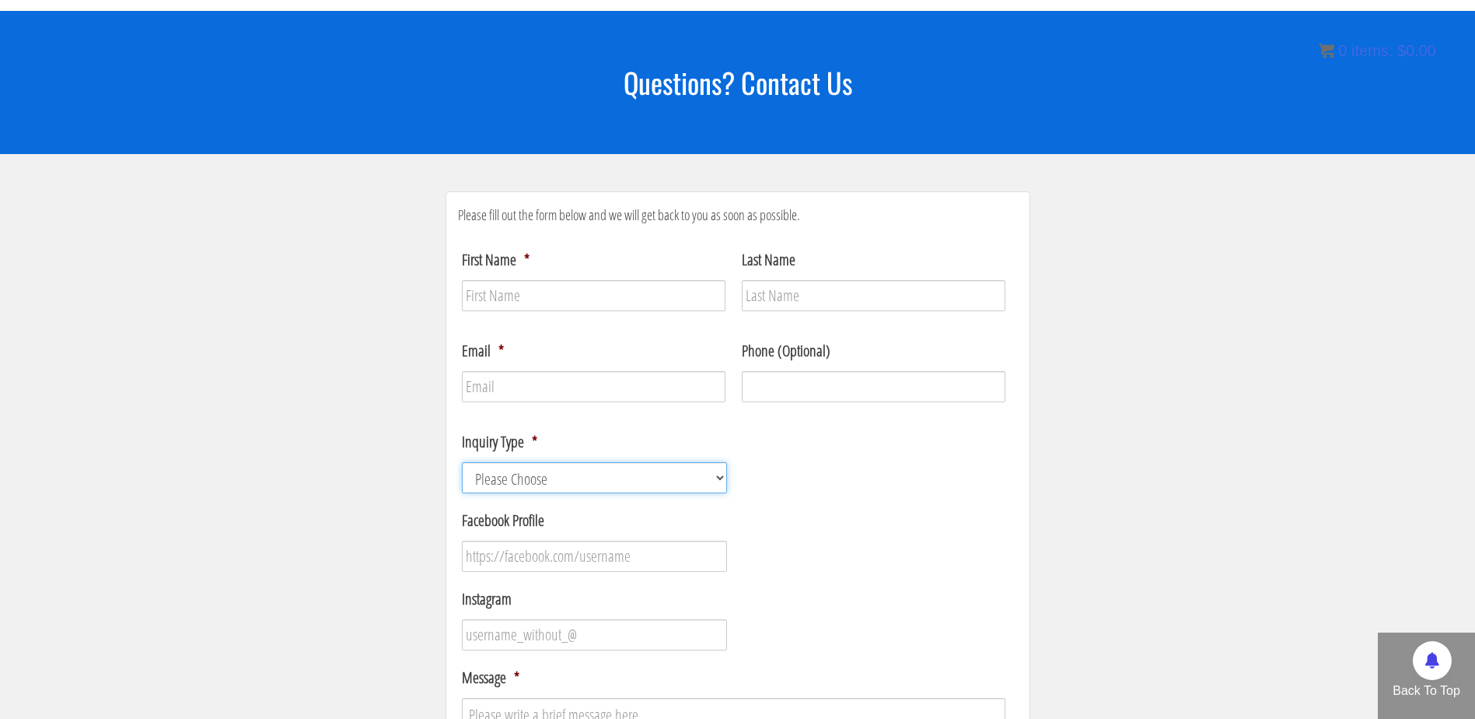
click at [689, 476] on select "Please Choose Course / Certification Information Technical Support Coaching Inq…" at bounding box center [595, 477] width 266 height 31
click at [865, 568] on div at bounding box center [734, 555] width 544 height 31
click at [522, 299] on input "First Name *" at bounding box center [594, 295] width 264 height 31
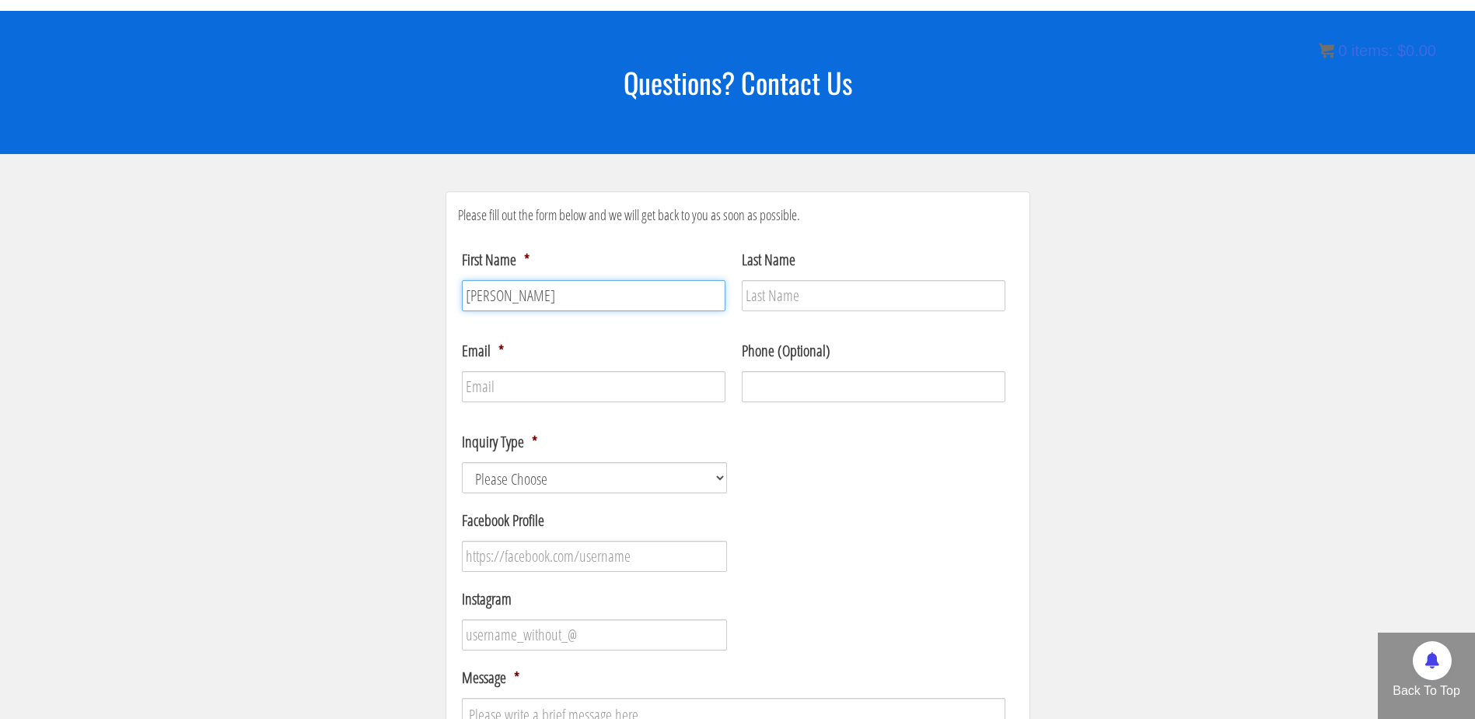
type input "[PERSON_NAME]"
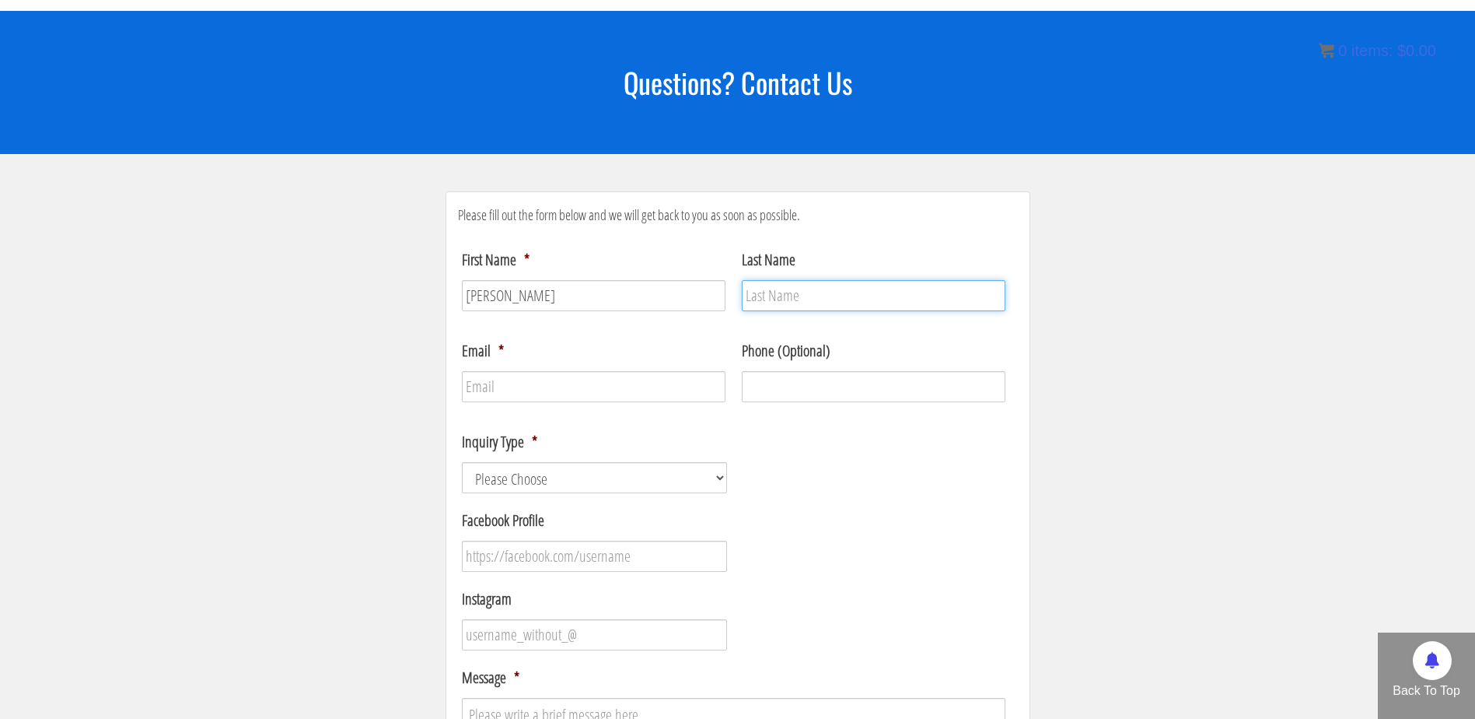
click at [909, 303] on input "Last Name" at bounding box center [874, 295] width 264 height 31
type input "KLINAR"
type input "[PERSON_NAME][EMAIL_ADDRESS][PERSON_NAME][DOMAIN_NAME]"
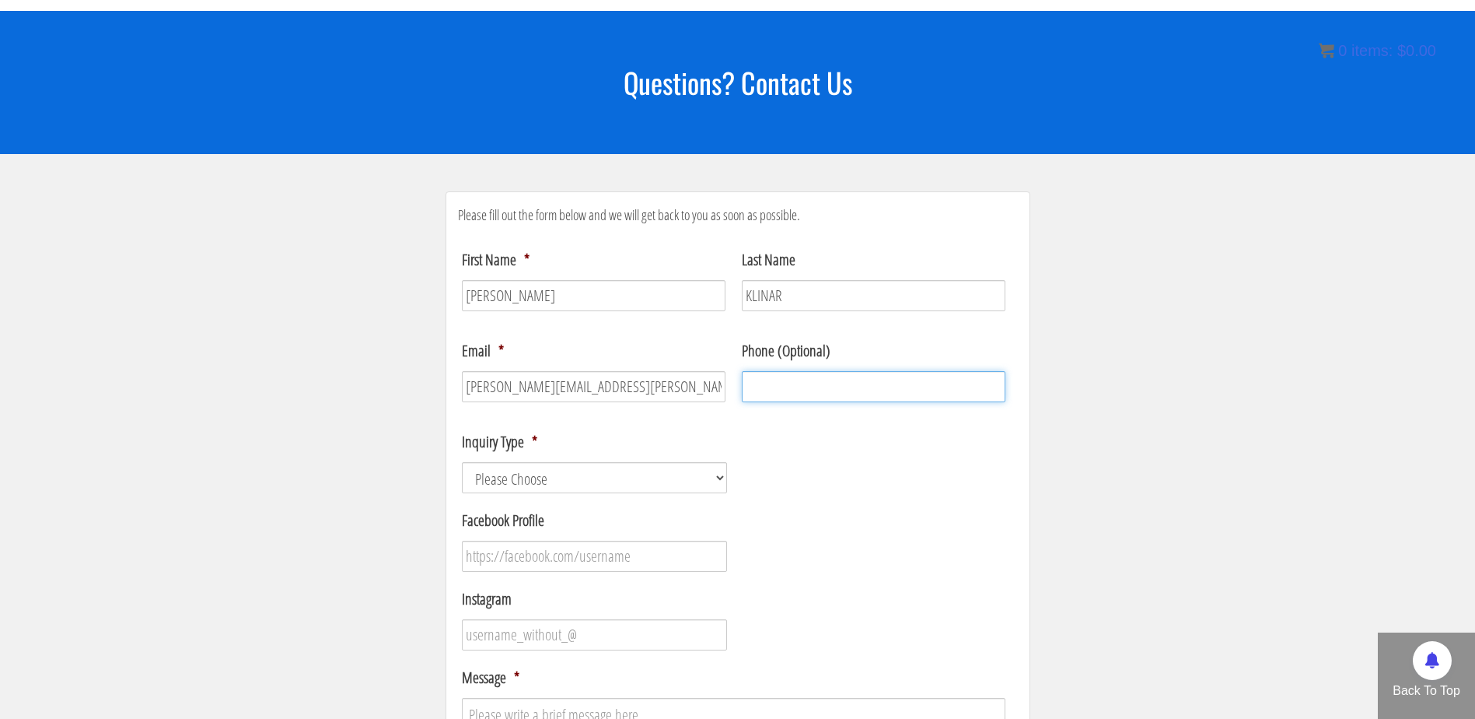
type input "041779556"
type input "(___) ___-____"
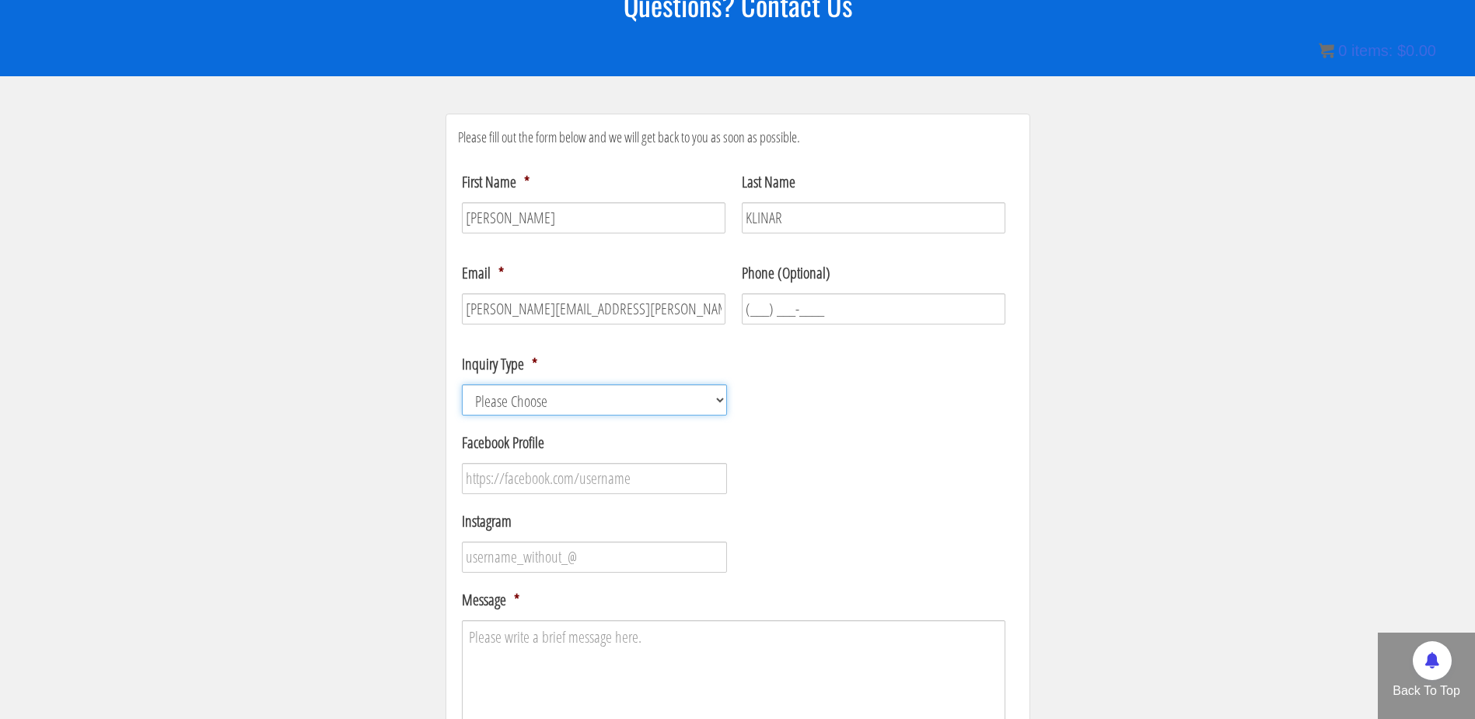
click at [701, 386] on select "Please Choose Course / Certification Information Technical Support Coaching Inq…" at bounding box center [595, 399] width 266 height 31
select select "Course / Certification Information"
click at [462, 384] on select "Please Choose Course / Certification Information Technical Support Coaching Inq…" at bounding box center [595, 399] width 266 height 31
click at [617, 555] on input "Instagram" at bounding box center [595, 556] width 266 height 31
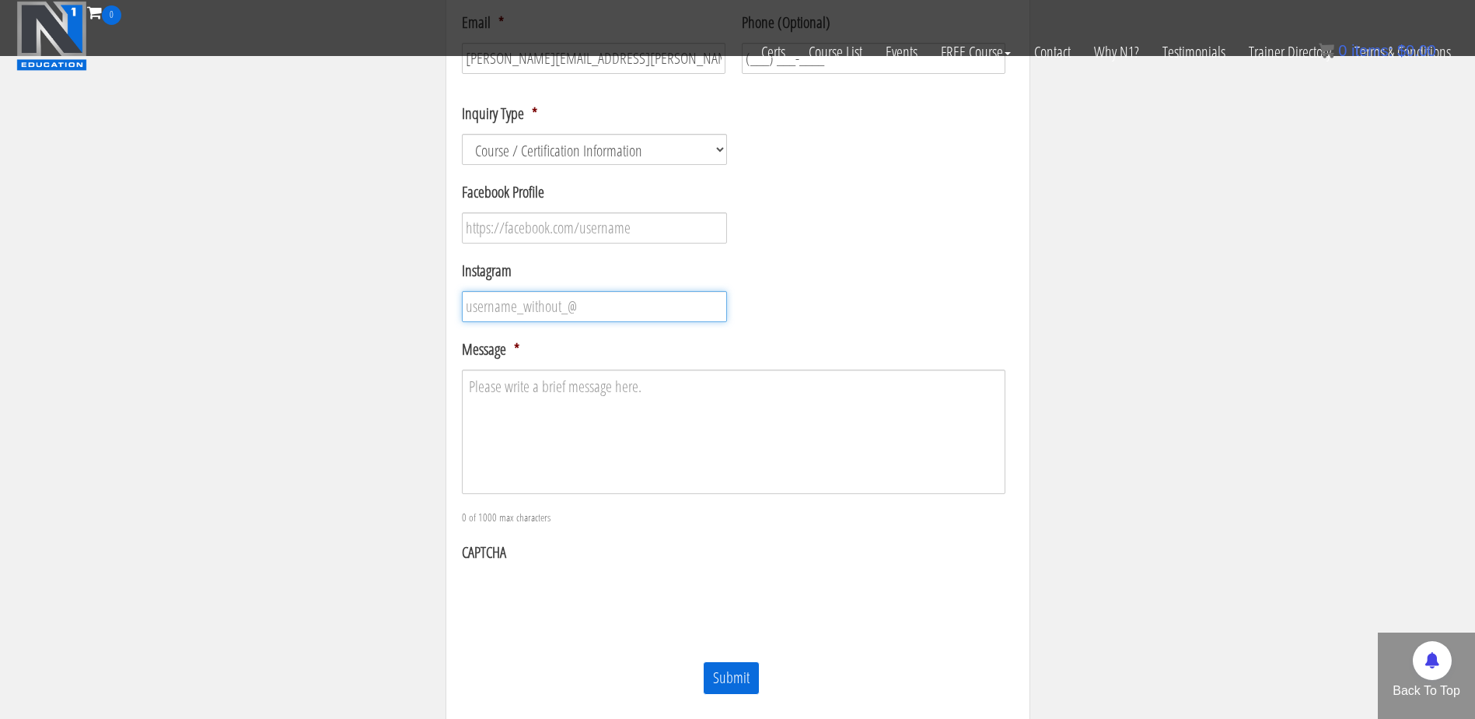
scroll to position [398, 0]
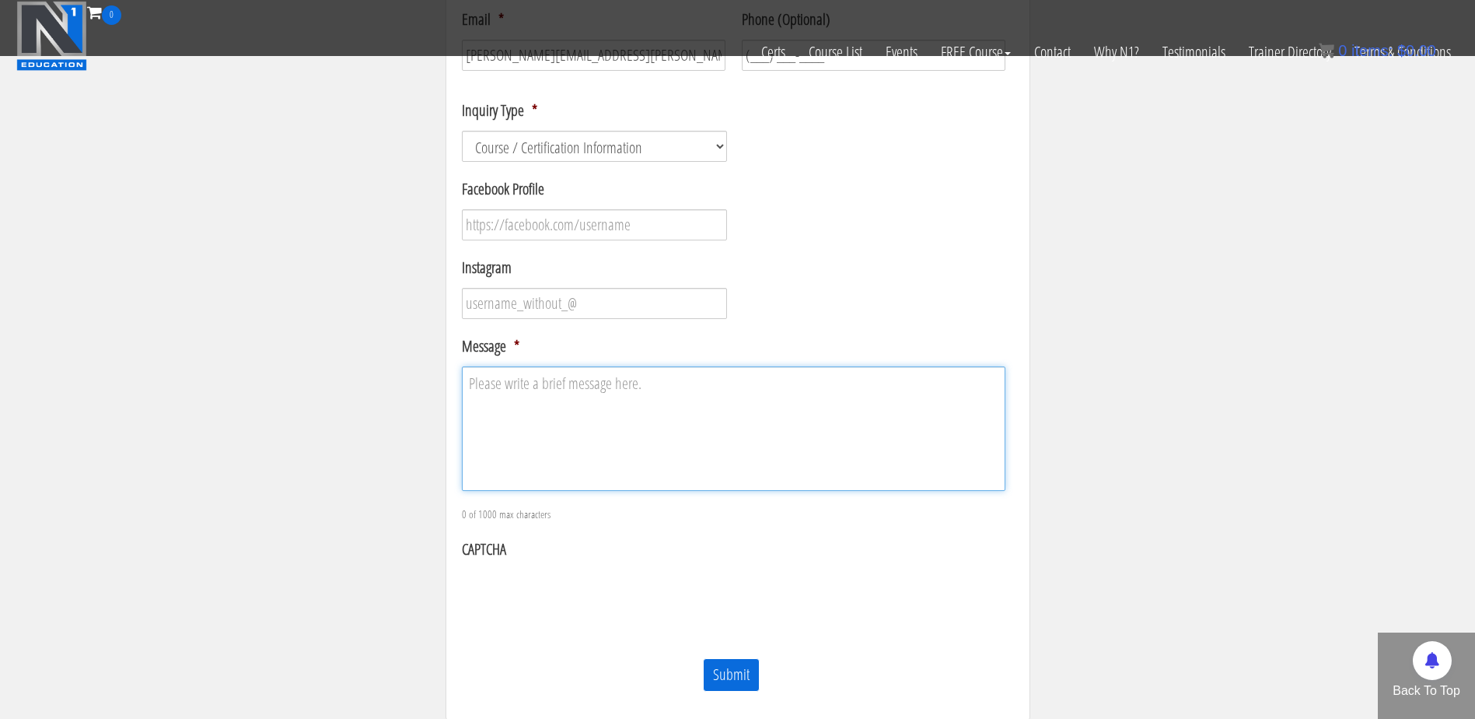
click at [598, 398] on textarea "Message *" at bounding box center [734, 428] width 544 height 124
click at [883, 411] on textarea "Hello, i have finished the biomechanics and anatomy course and i have a questio…" at bounding box center [734, 428] width 544 height 124
click at [950, 414] on textarea "Hello, i have finished the biomechanics and anatomy course and i have a questio…" at bounding box center [734, 428] width 544 height 124
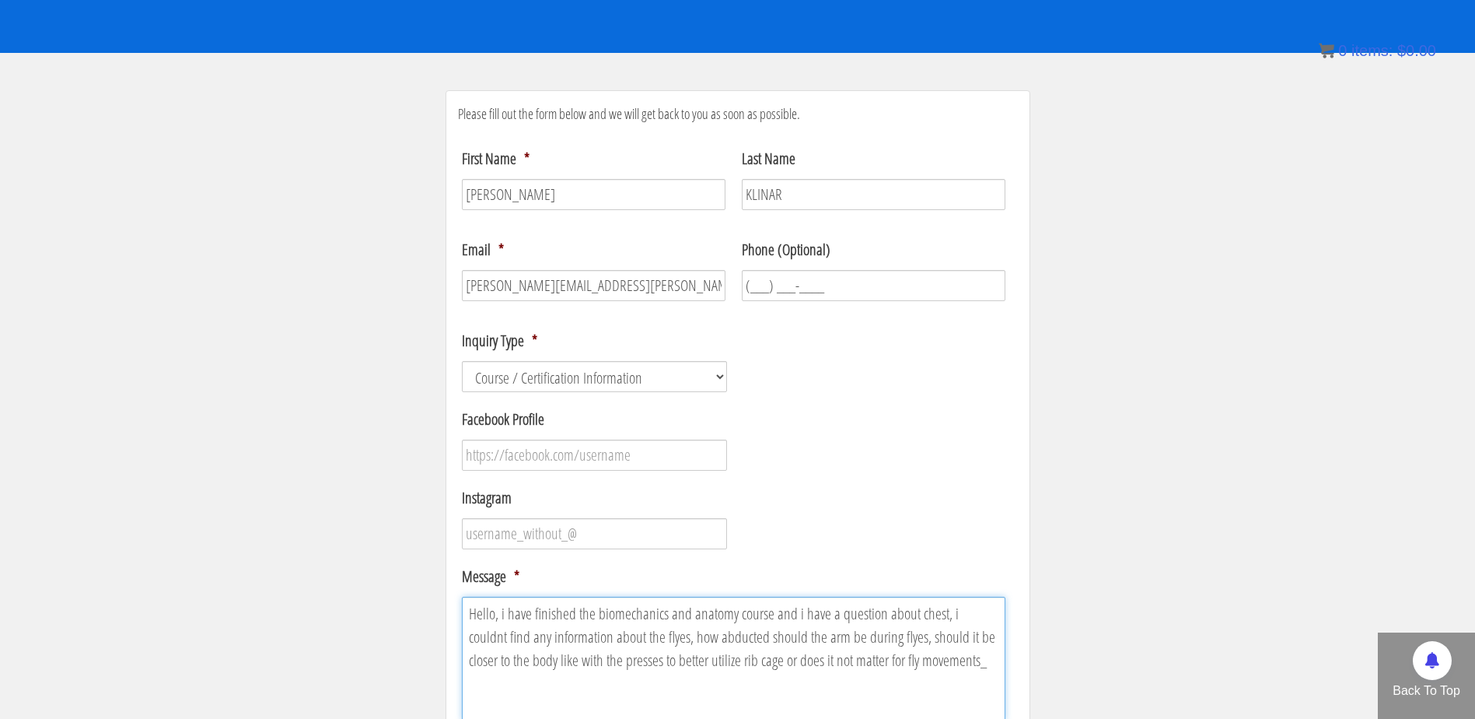
scroll to position [271, 0]
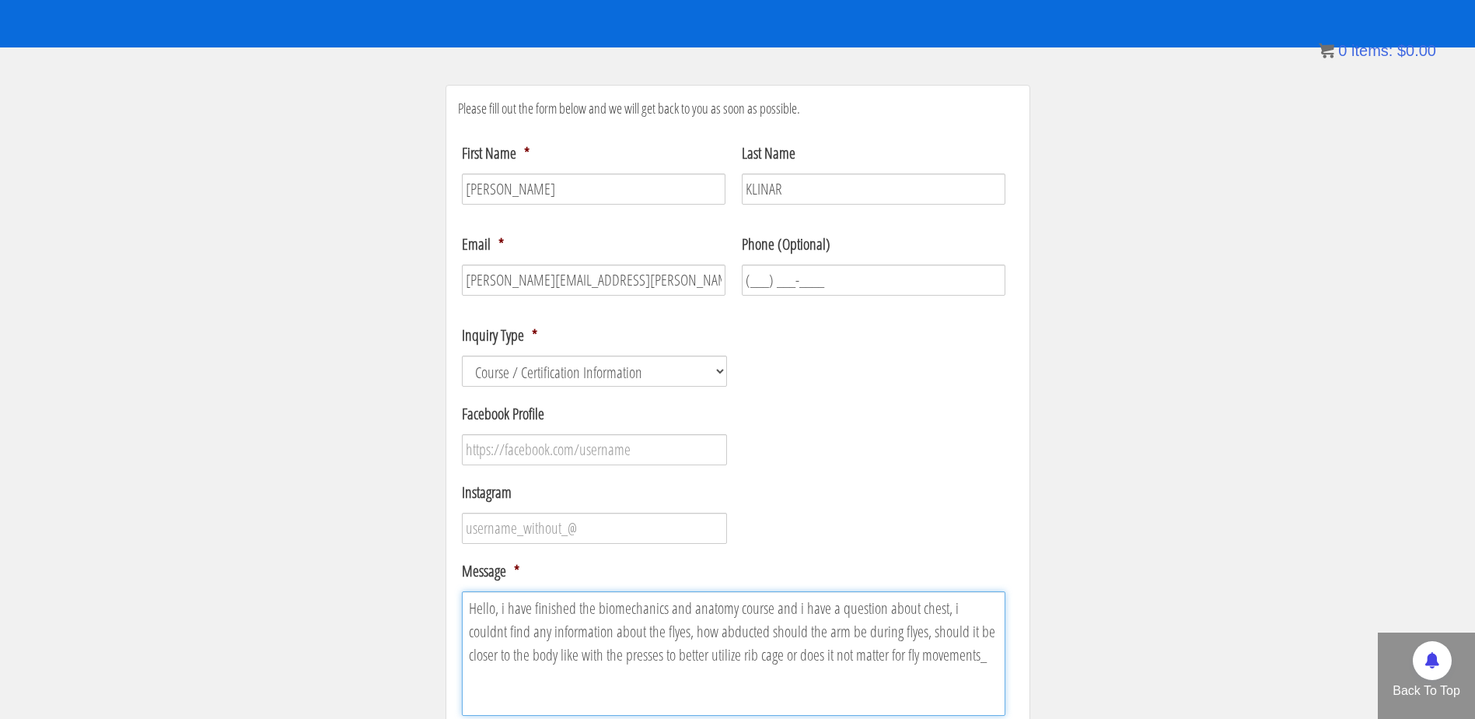
type textarea "Hello, i have finished the biomechanics and anatomy course and i have a questio…"
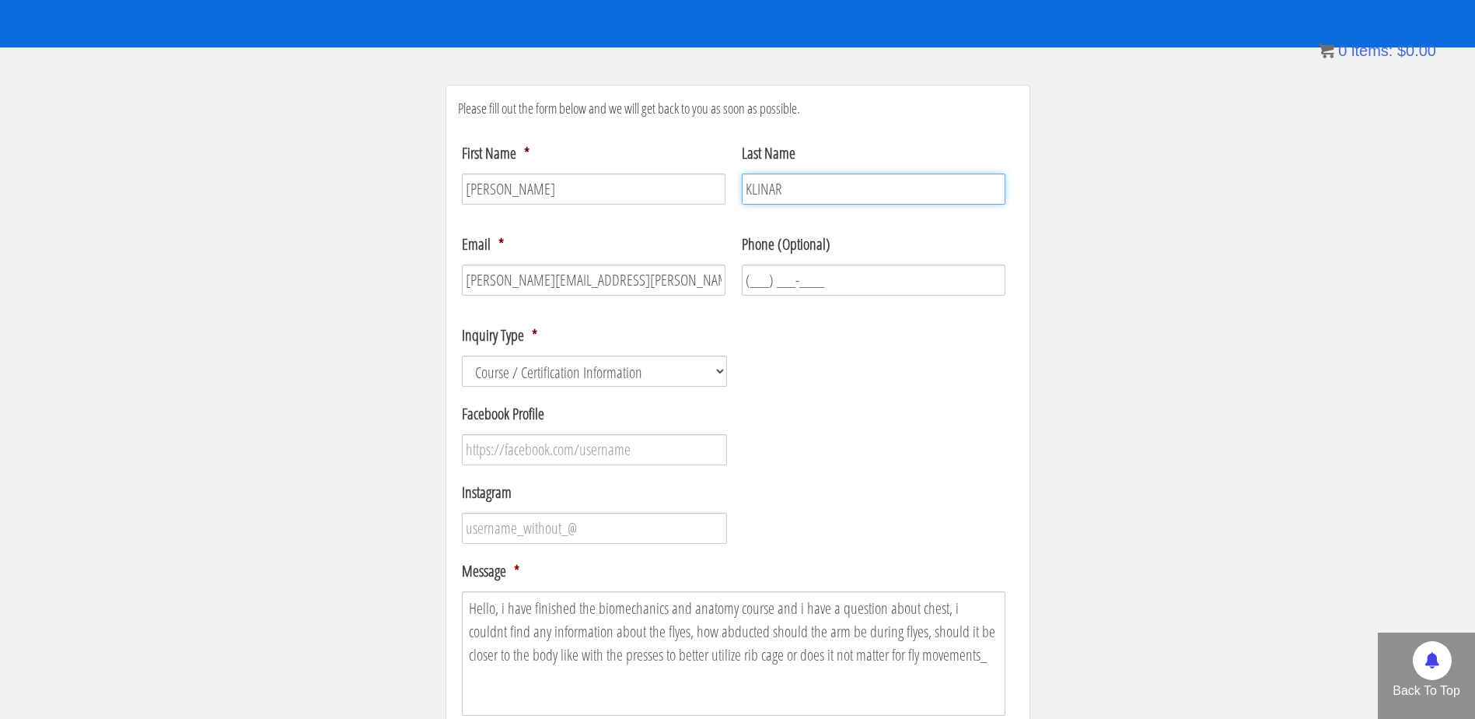
click at [803, 191] on input "KLINAR" at bounding box center [874, 188] width 264 height 31
type input "Klinar"
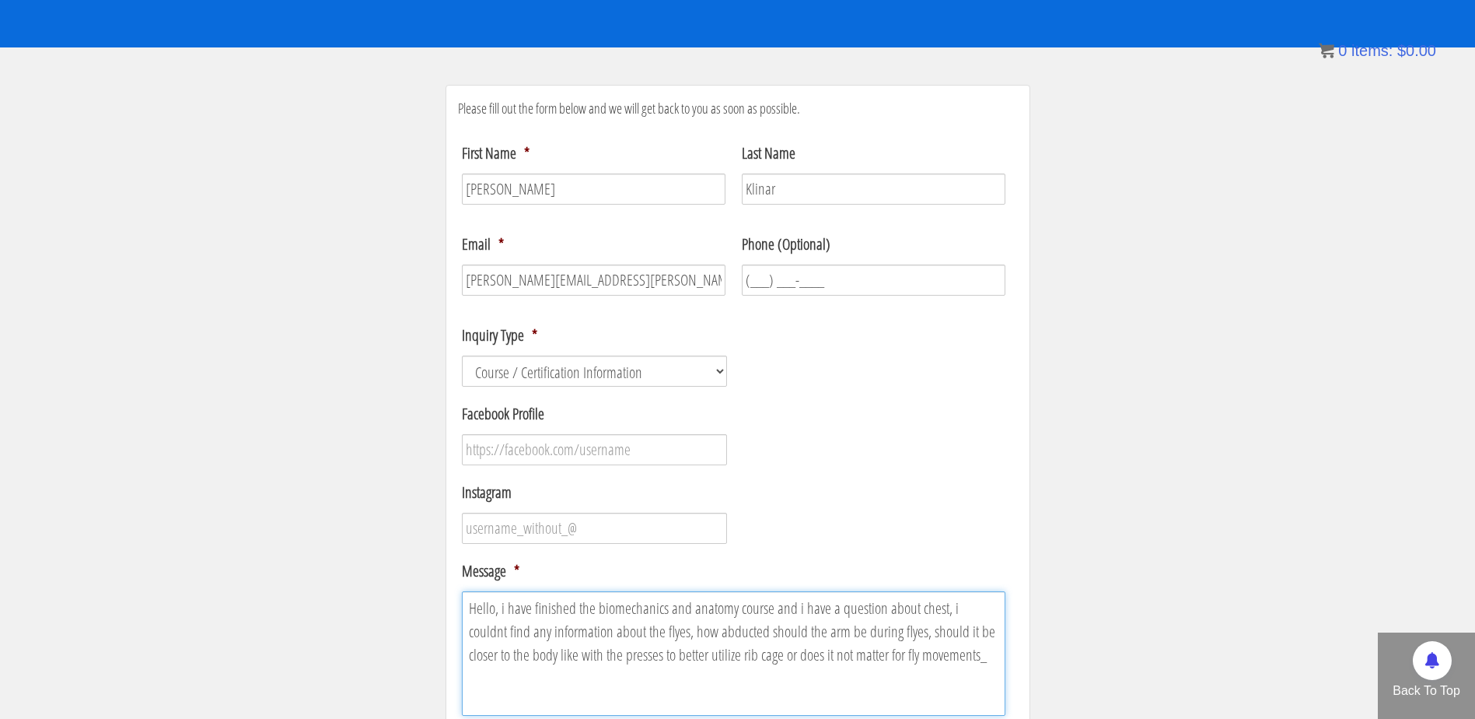
click at [881, 614] on textarea "Hello, i have finished the biomechanics and anatomy course and i have a questio…" at bounding box center [734, 653] width 544 height 124
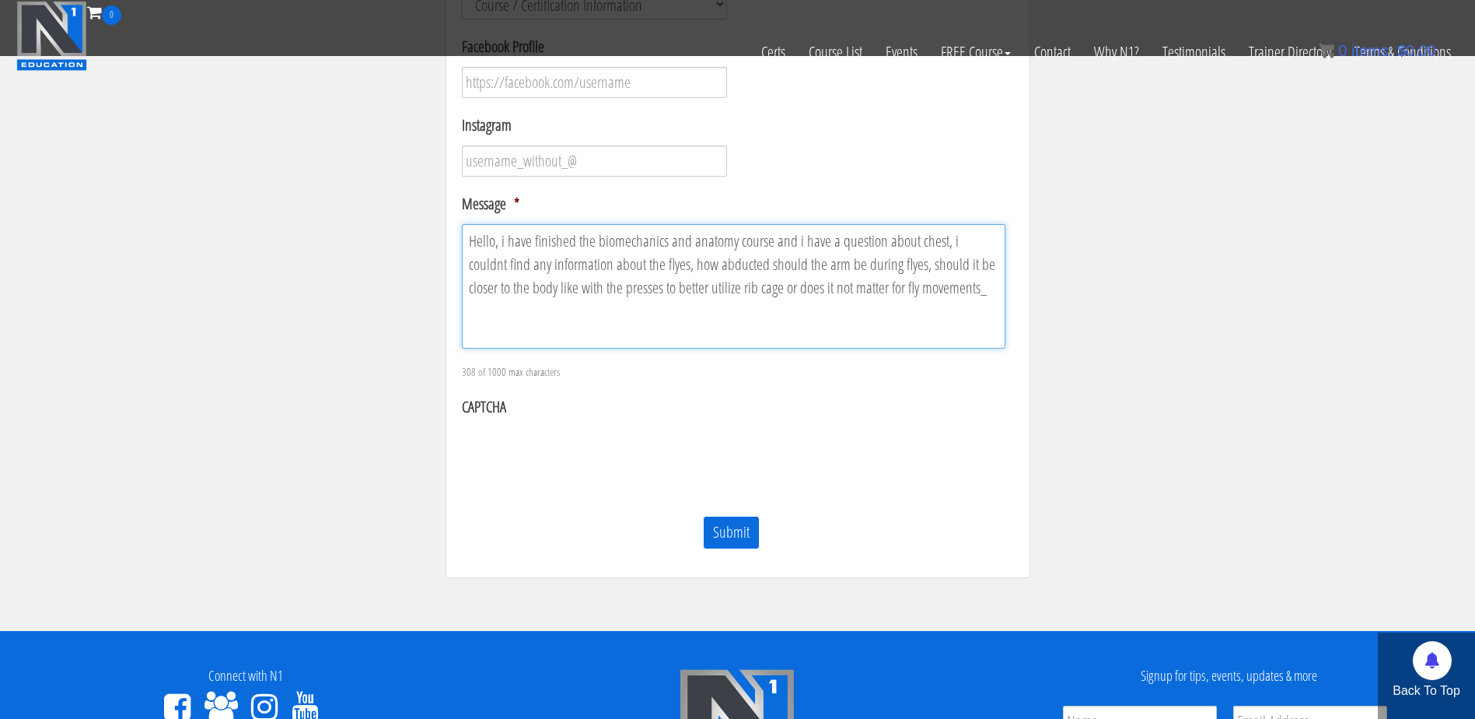
scroll to position [582, 0]
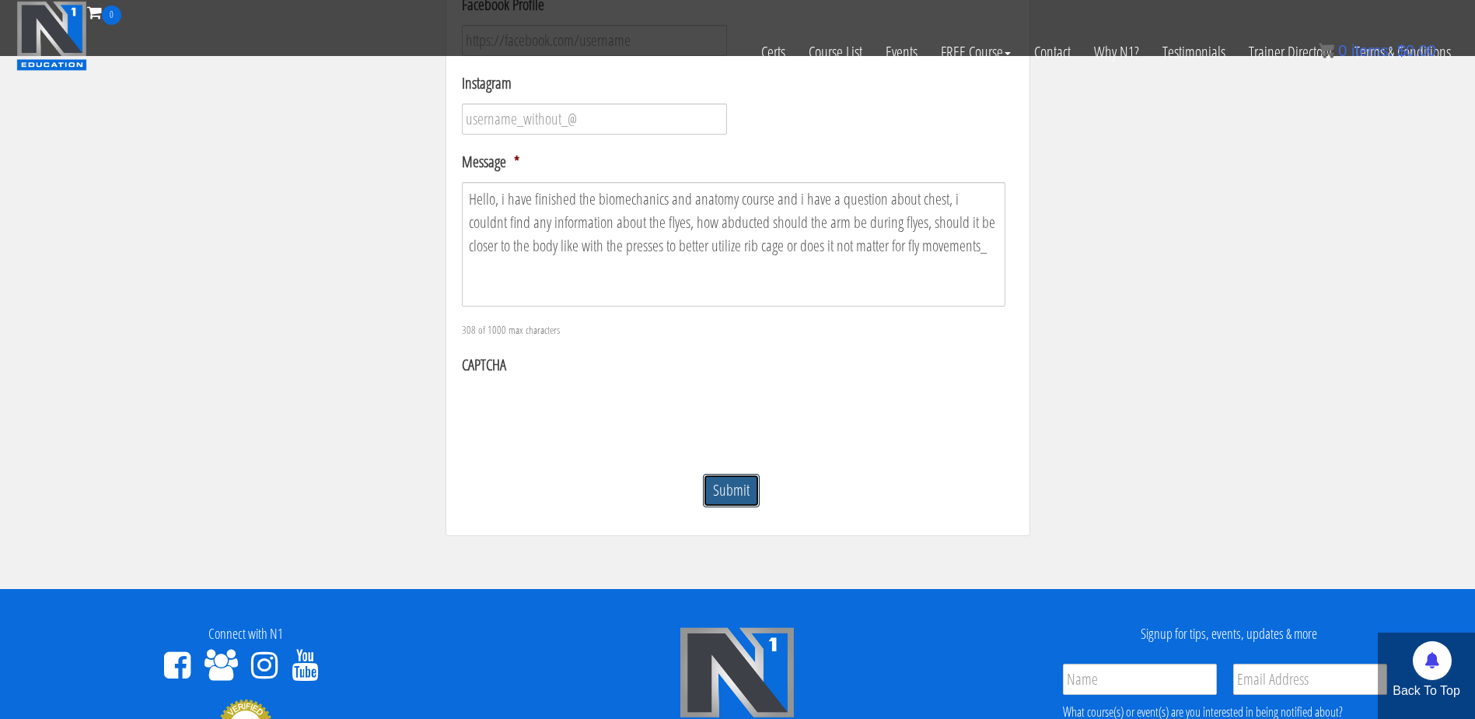
click at [724, 488] on input "Submit" at bounding box center [731, 490] width 57 height 33
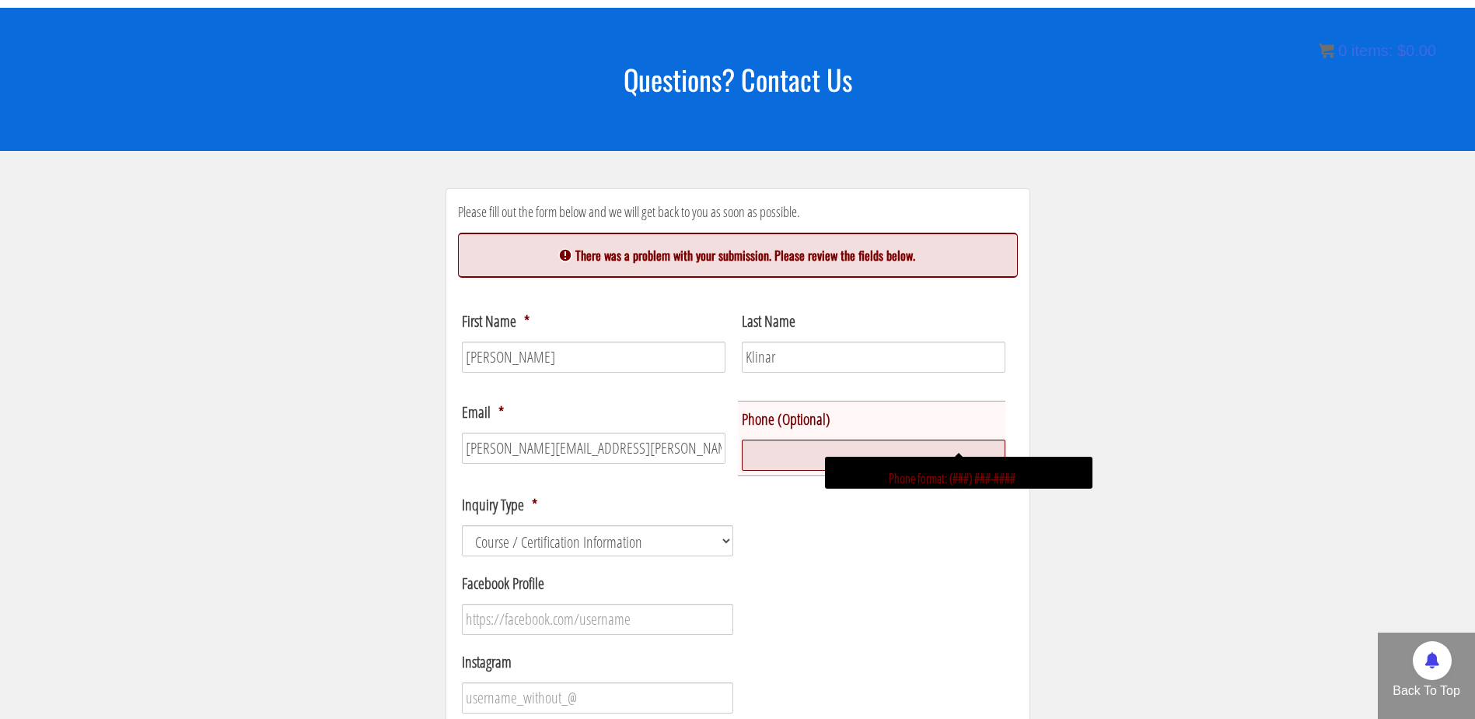
scroll to position [170, 0]
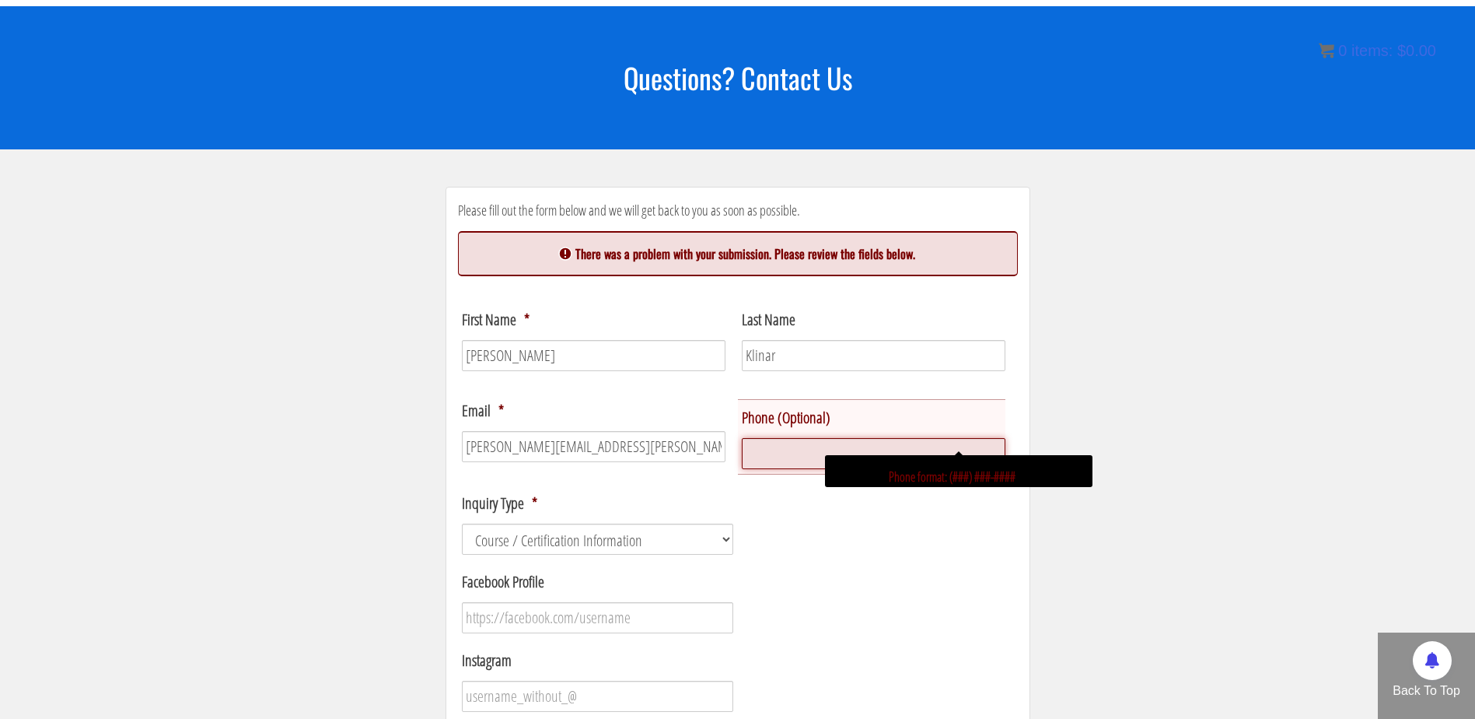
type input "(___) ___-____"
click at [799, 442] on input "(___) ___-____" at bounding box center [874, 453] width 264 height 31
click at [1020, 483] on div "Phone format: (###) ###-####" at bounding box center [959, 470] width 268 height 31
click at [974, 578] on li "Facebook Profile" at bounding box center [738, 601] width 560 height 63
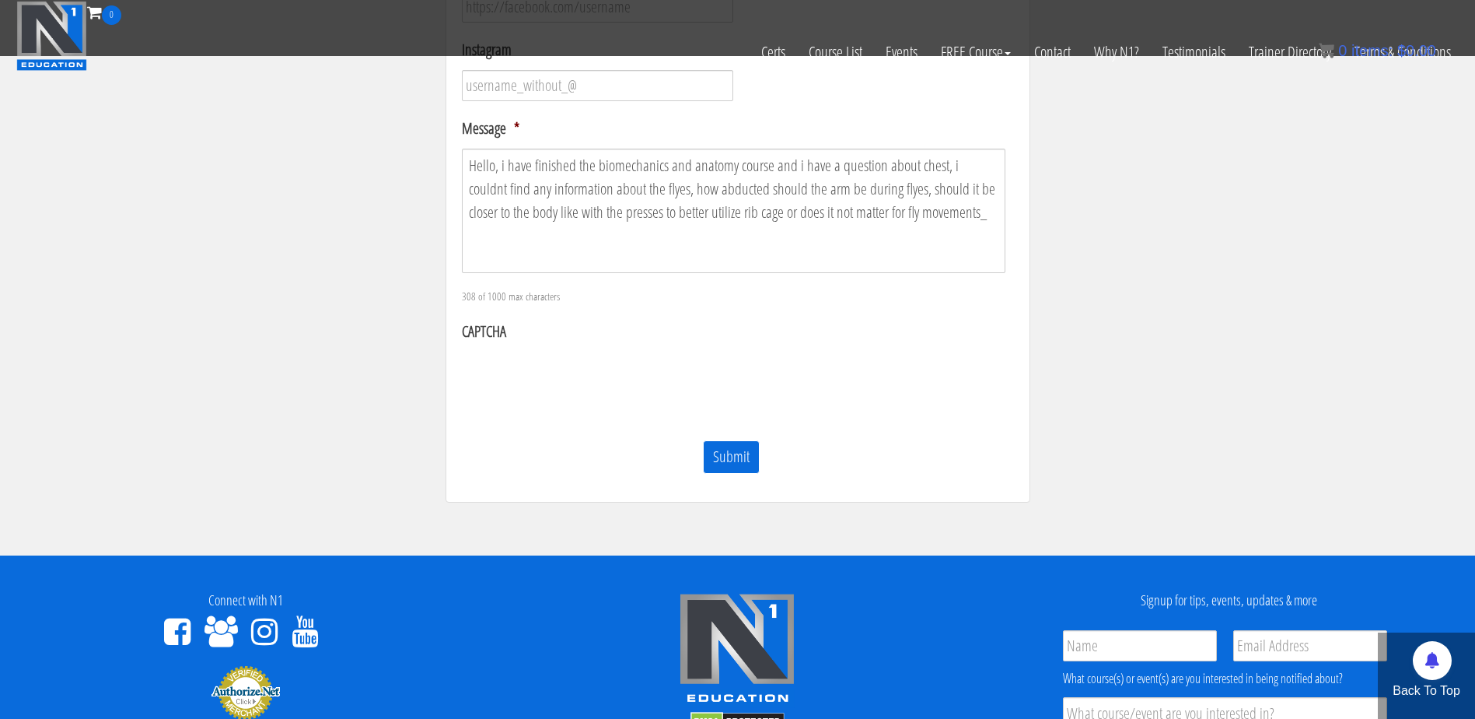
scroll to position [603, 0]
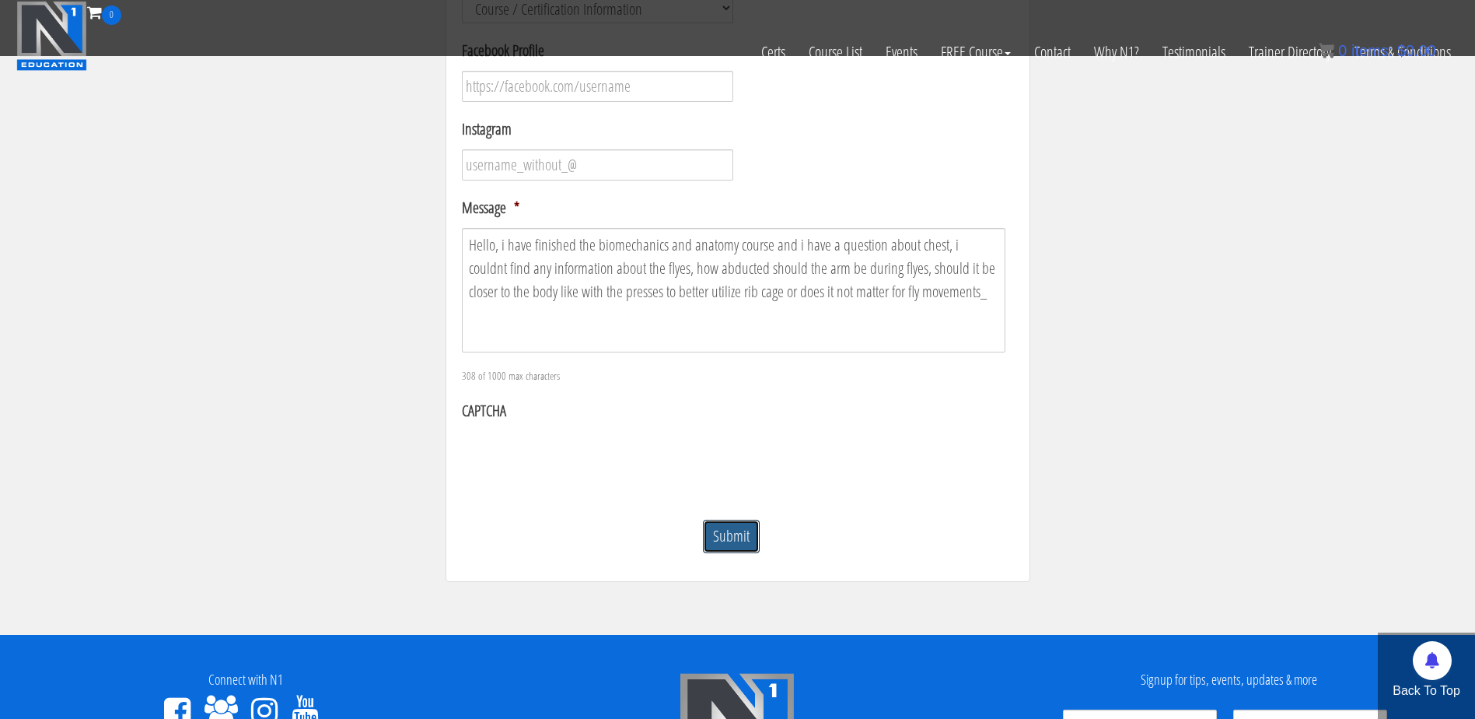
click at [729, 523] on input "Submit" at bounding box center [731, 535] width 57 height 33
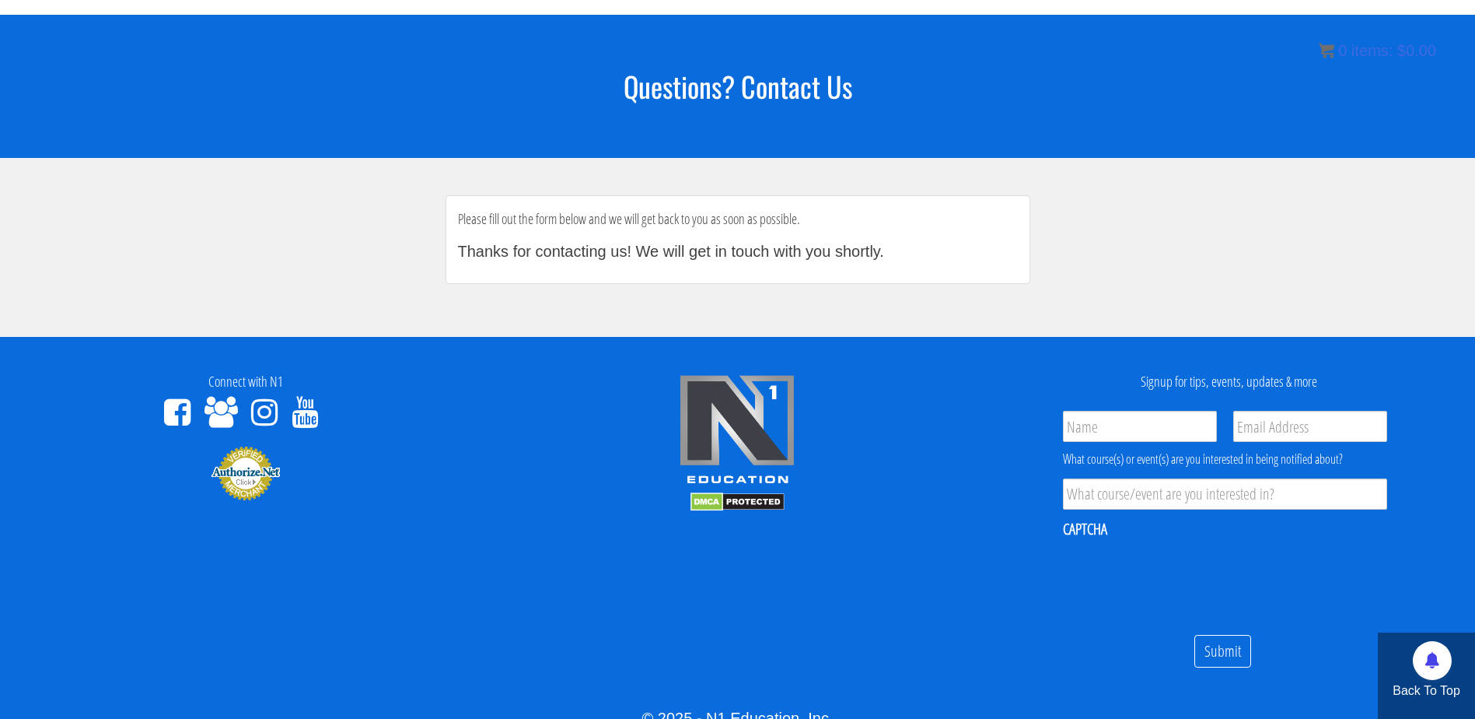
scroll to position [0, 0]
